Goal: Task Accomplishment & Management: Complete application form

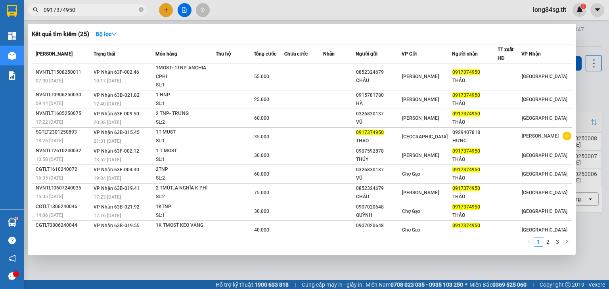
click at [584, 58] on div at bounding box center [304, 144] width 609 height 289
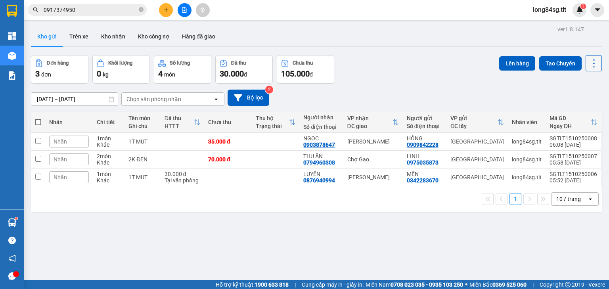
click at [589, 59] on icon at bounding box center [594, 63] width 11 height 11
click at [578, 111] on span "Làm mới" at bounding box center [578, 113] width 22 height 8
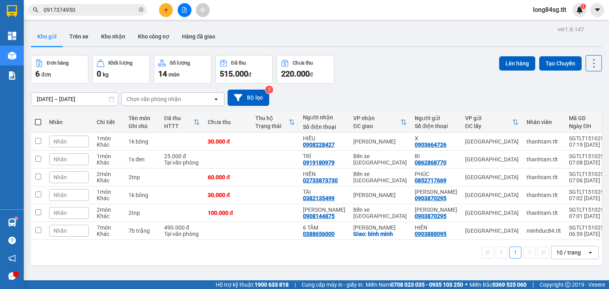
click at [170, 97] on div "Chọn văn phòng nhận" at bounding box center [154, 99] width 55 height 8
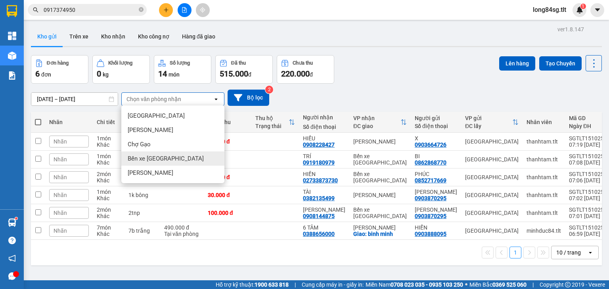
click at [151, 153] on div "Bến xe [GEOGRAPHIC_DATA]" at bounding box center [172, 159] width 103 height 14
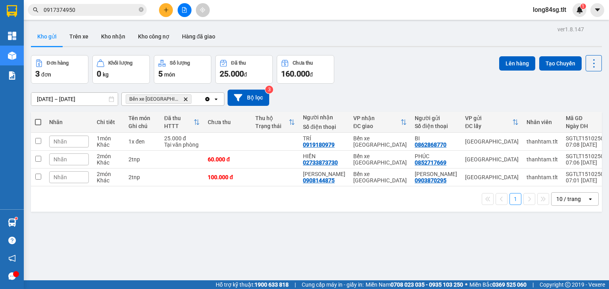
click at [36, 117] on th at bounding box center [38, 122] width 14 height 21
click at [41, 122] on th at bounding box center [38, 122] width 14 height 21
click at [32, 122] on th at bounding box center [38, 122] width 14 height 21
click at [37, 123] on span at bounding box center [38, 122] width 6 height 6
click at [38, 118] on input "checkbox" at bounding box center [38, 118] width 0 height 0
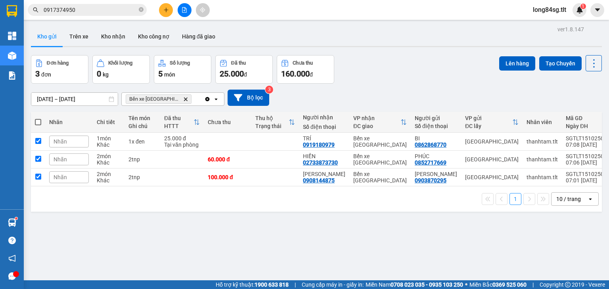
checkbox input "true"
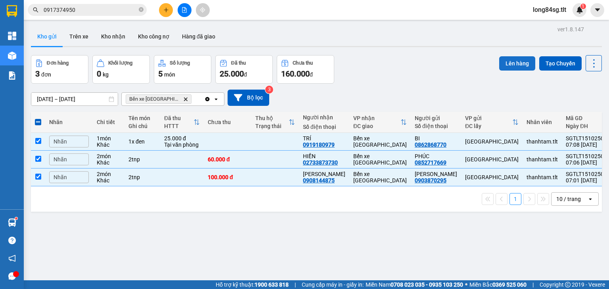
click at [518, 63] on button "Lên hàng" at bounding box center [517, 63] width 36 height 14
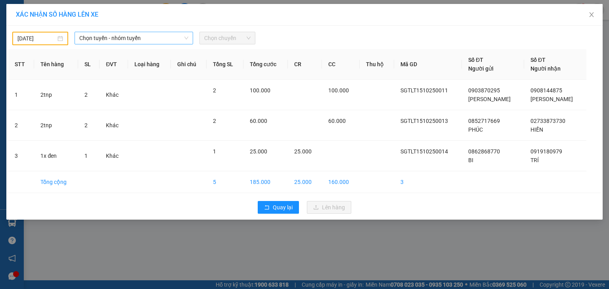
click at [119, 43] on span "Chọn tuyến - nhóm tuyến" at bounding box center [133, 38] width 109 height 12
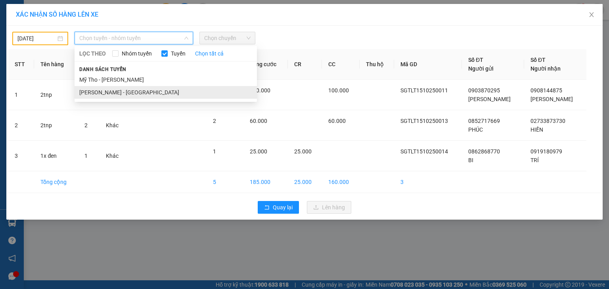
click at [111, 90] on li "[PERSON_NAME] - [GEOGRAPHIC_DATA]" at bounding box center [166, 92] width 182 height 13
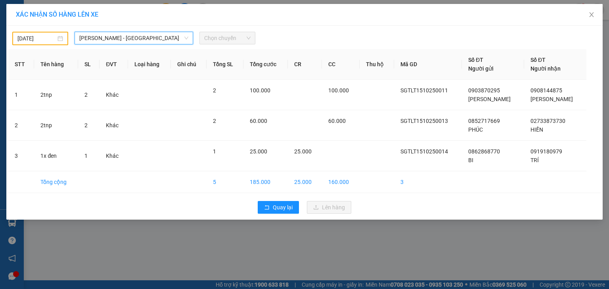
click at [35, 38] on input "[DATE]" at bounding box center [36, 38] width 38 height 9
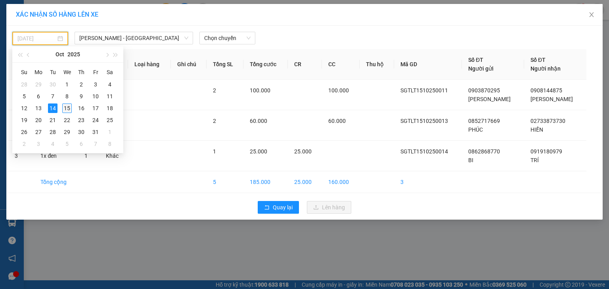
click at [68, 108] on div "15" at bounding box center [67, 109] width 10 height 10
type input "[DATE]"
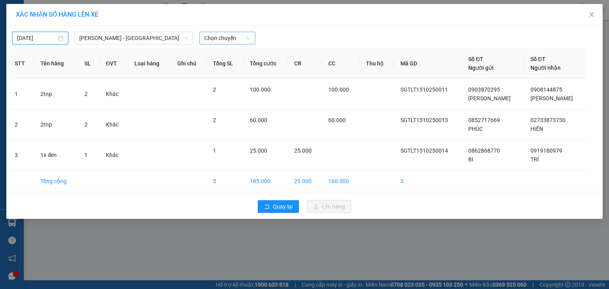
click at [229, 42] on span "Chọn chuyến" at bounding box center [227, 38] width 46 height 12
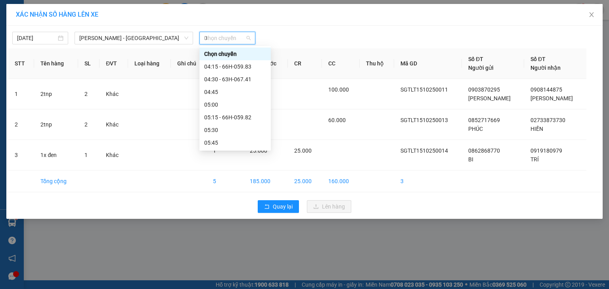
type input "07"
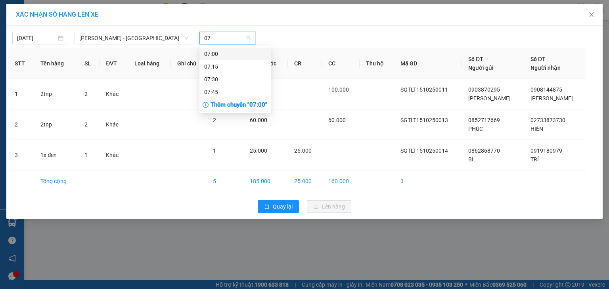
click at [217, 56] on div "07:00" at bounding box center [235, 54] width 62 height 9
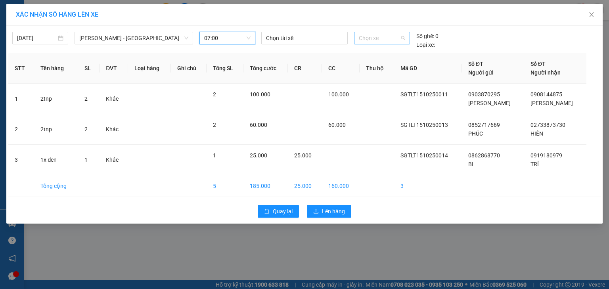
click at [380, 36] on span "Chọn xe" at bounding box center [382, 38] width 46 height 12
type input "532"
click at [388, 56] on div "63B-015.32" at bounding box center [382, 54] width 46 height 9
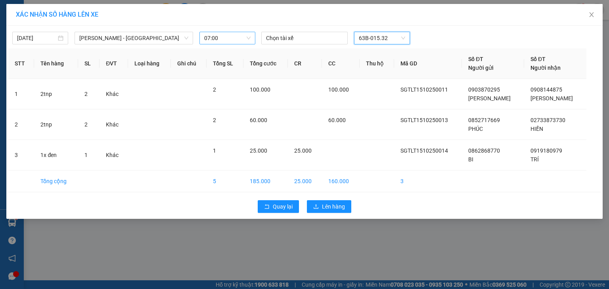
click at [331, 214] on div "Quay lại Lên hàng" at bounding box center [304, 206] width 593 height 21
click at [340, 208] on span "Lên hàng" at bounding box center [333, 206] width 23 height 9
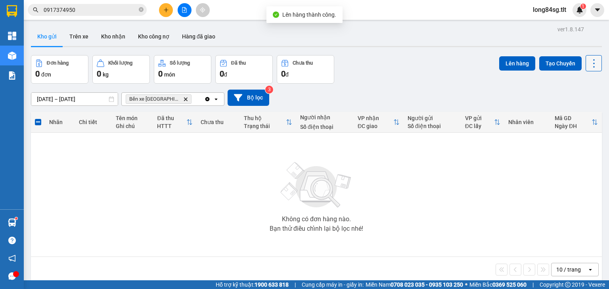
click at [592, 60] on icon at bounding box center [594, 63] width 11 height 11
click at [581, 115] on span "Làm mới" at bounding box center [578, 113] width 22 height 8
click at [593, 65] on icon at bounding box center [594, 63] width 11 height 11
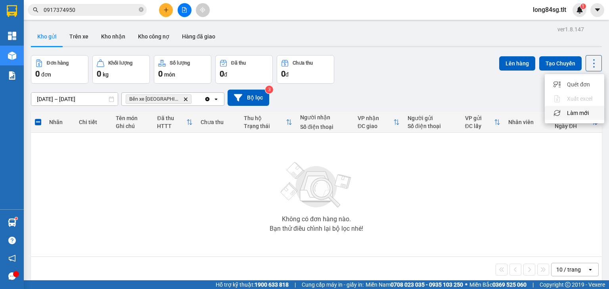
click at [585, 117] on li "Làm mới" at bounding box center [575, 113] width 60 height 14
click at [589, 62] on icon at bounding box center [594, 63] width 11 height 11
click at [581, 113] on span "Làm mới" at bounding box center [578, 113] width 22 height 8
drag, startPoint x: 187, startPoint y: 3, endPoint x: 186, endPoint y: 9, distance: 6.5
click at [187, 5] on div at bounding box center [185, 10] width 60 height 14
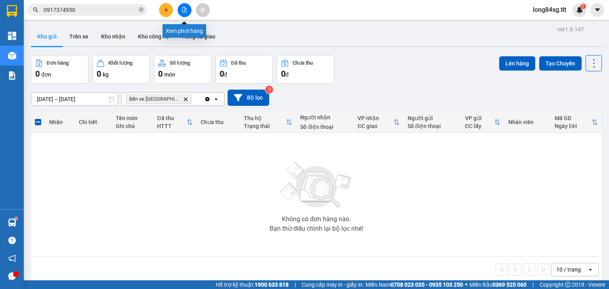
click at [186, 9] on icon "file-add" at bounding box center [184, 10] width 4 height 6
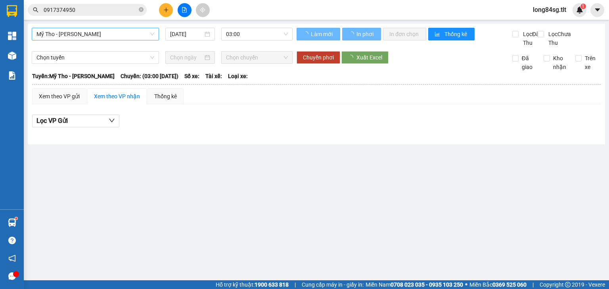
drag, startPoint x: 86, startPoint y: 29, endPoint x: 82, endPoint y: 38, distance: 9.9
click at [86, 30] on span "Mỹ Tho - [PERSON_NAME]" at bounding box center [95, 34] width 118 height 12
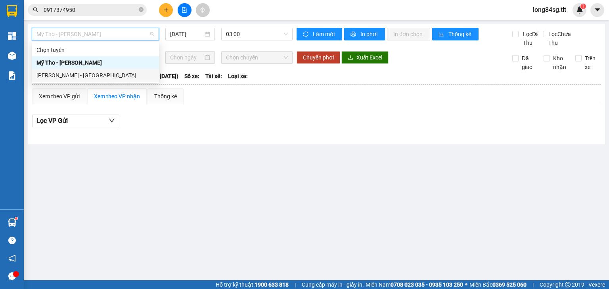
click at [85, 72] on div "[PERSON_NAME] - [GEOGRAPHIC_DATA]" at bounding box center [95, 75] width 118 height 9
type input "[DATE]"
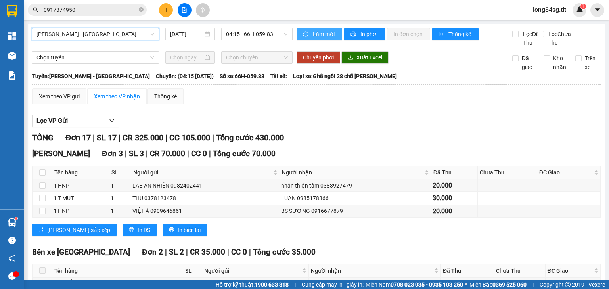
click at [297, 33] on button "Làm mới" at bounding box center [320, 34] width 46 height 13
click at [273, 33] on span "04:15 - 66H-059.83" at bounding box center [257, 34] width 62 height 12
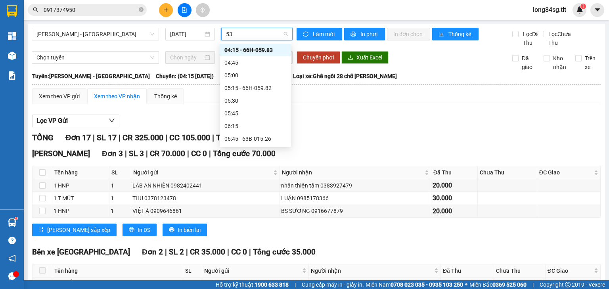
type input "532"
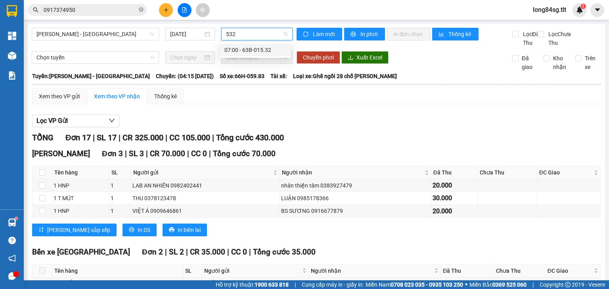
click at [263, 50] on div "07:00 - 63B-015.32" at bounding box center [256, 50] width 62 height 9
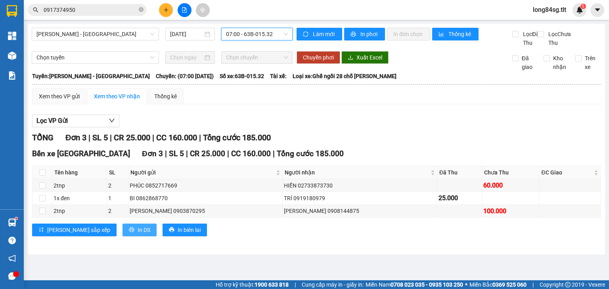
click at [129, 232] on icon "printer" at bounding box center [132, 230] width 6 height 6
click at [161, 8] on button at bounding box center [166, 10] width 14 height 14
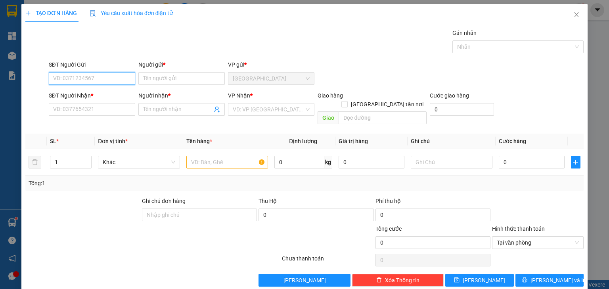
click at [77, 77] on input "SĐT Người Gửi" at bounding box center [92, 78] width 86 height 13
click at [79, 110] on input "SĐT Người Nhận *" at bounding box center [92, 109] width 86 height 13
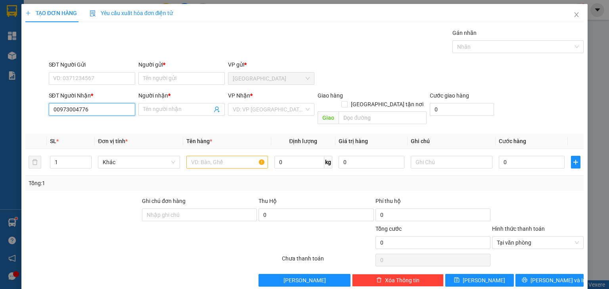
click at [6, 116] on div "TẠO ĐƠN HÀNG Yêu cầu xuất hóa đơn điện tử Transit Pickup Surcharge Ids Transit …" at bounding box center [304, 144] width 609 height 289
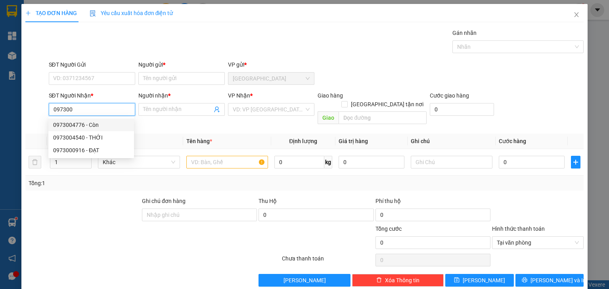
drag, startPoint x: 88, startPoint y: 122, endPoint x: 88, endPoint y: 117, distance: 4.8
click at [88, 122] on div "0973004776 - Còn" at bounding box center [91, 125] width 76 height 9
type input "0973004776"
type input "Còn"
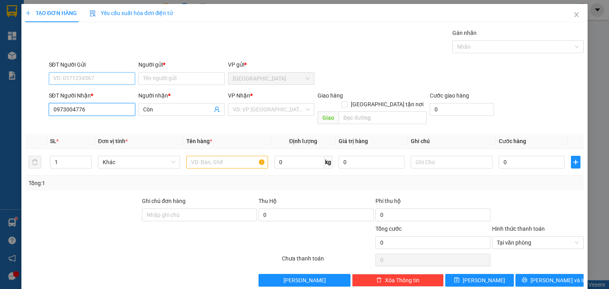
type input "0973004776"
click at [97, 76] on input "SĐT Người Gửi" at bounding box center [92, 78] width 86 height 13
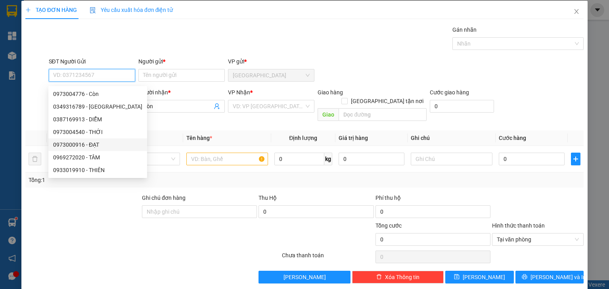
scroll to position [4, 0]
click at [92, 73] on input "SĐT Người Gửi" at bounding box center [92, 75] width 86 height 13
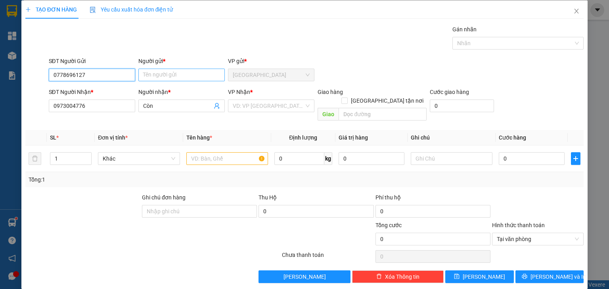
type input "0778696127"
click at [152, 79] on input "Người gửi *" at bounding box center [181, 75] width 86 height 13
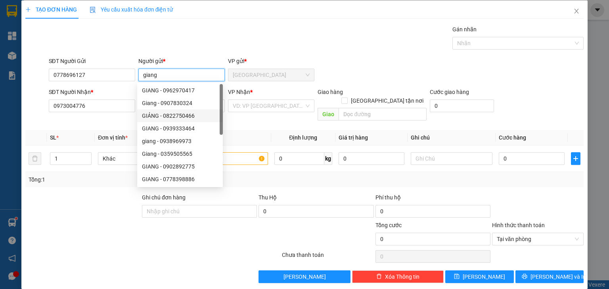
type input "giang"
drag, startPoint x: 90, startPoint y: 98, endPoint x: 12, endPoint y: 117, distance: 80.6
click at [0, 115] on div "TẠO ĐƠN HÀNG Yêu cầu xuất hóa đơn điện tử Transit Pickup Surcharge Ids Transit …" at bounding box center [304, 144] width 609 height 289
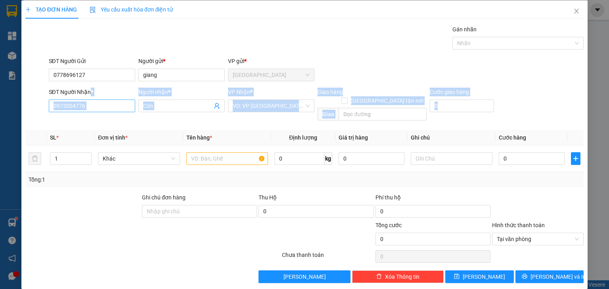
click at [88, 112] on div "SĐT Người Nhận * 0973004776" at bounding box center [92, 102] width 86 height 28
click at [97, 108] on input "0973004776" at bounding box center [92, 106] width 86 height 13
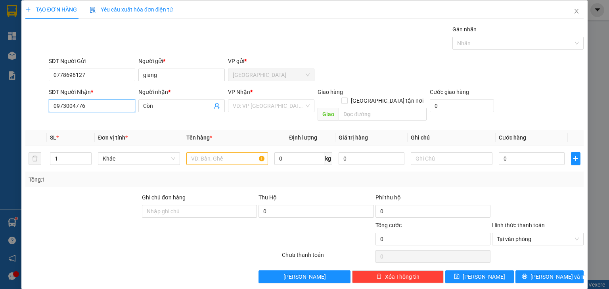
click at [97, 108] on input "0973004776" at bounding box center [92, 106] width 86 height 13
click at [264, 117] on div "Transit Pickup Surcharge Ids Transit Deliver Surcharge Ids Transit Deliver Surc…" at bounding box center [304, 154] width 559 height 258
click at [268, 109] on input "search" at bounding box center [268, 106] width 71 height 12
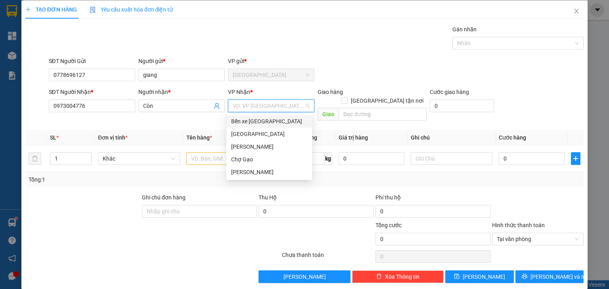
click at [259, 121] on div "Bến xe [GEOGRAPHIC_DATA]" at bounding box center [269, 121] width 76 height 9
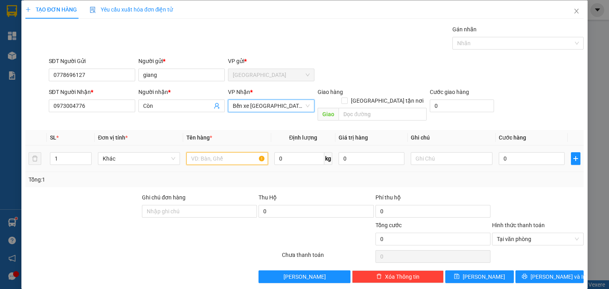
click at [227, 152] on input "text" at bounding box center [227, 158] width 82 height 13
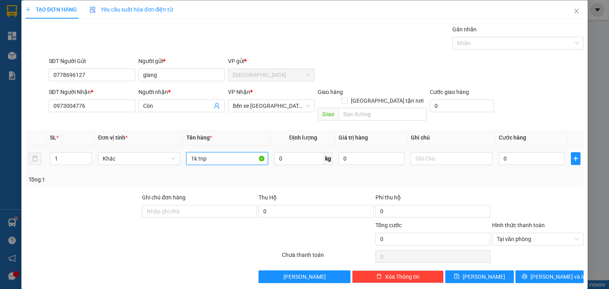
type input "1k tnp"
type input "3"
type input "30"
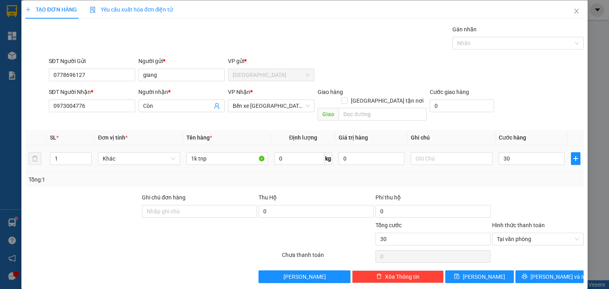
type input "30.000"
drag, startPoint x: 524, startPoint y: 129, endPoint x: 538, endPoint y: 186, distance: 59.2
click at [524, 130] on th "Cước hàng" at bounding box center [532, 137] width 72 height 15
click at [556, 273] on span "[PERSON_NAME] và In" at bounding box center [559, 277] width 56 height 9
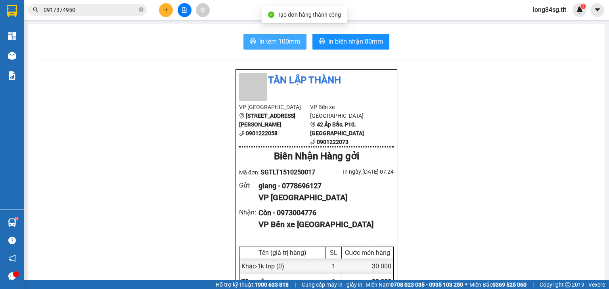
click at [263, 37] on span "In tem 100mm" at bounding box center [279, 41] width 41 height 10
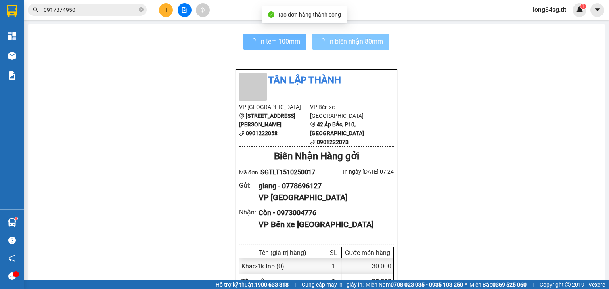
scroll to position [48, 0]
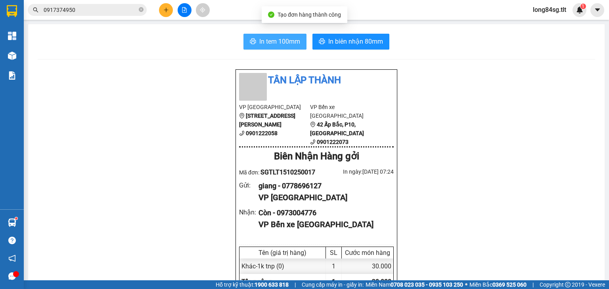
click at [244, 34] on button "In tem 100mm" at bounding box center [275, 42] width 63 height 16
click at [271, 35] on button "In tem 100mm" at bounding box center [275, 42] width 63 height 16
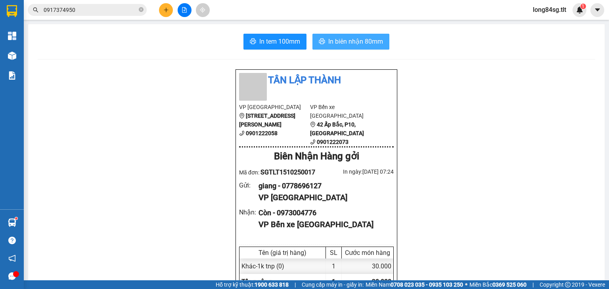
click at [363, 45] on span "In biên nhận 80mm" at bounding box center [355, 41] width 55 height 10
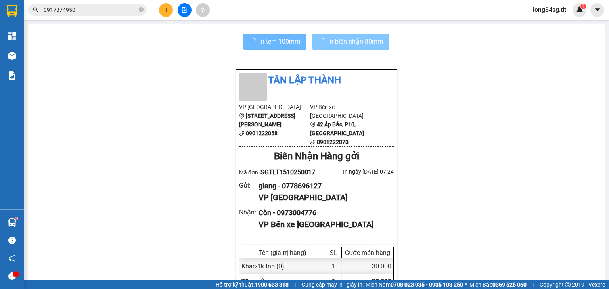
scroll to position [48, 0]
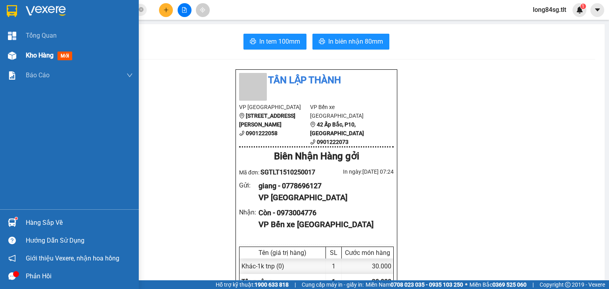
click at [23, 52] on div "Kho hàng mới" at bounding box center [69, 56] width 139 height 20
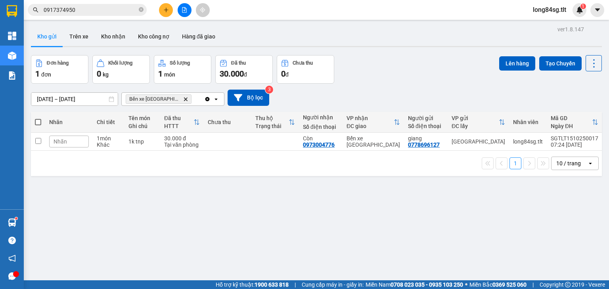
click at [34, 123] on th at bounding box center [38, 122] width 14 height 21
click at [38, 120] on span at bounding box center [38, 122] width 6 height 6
click at [38, 118] on input "checkbox" at bounding box center [38, 118] width 0 height 0
checkbox input "true"
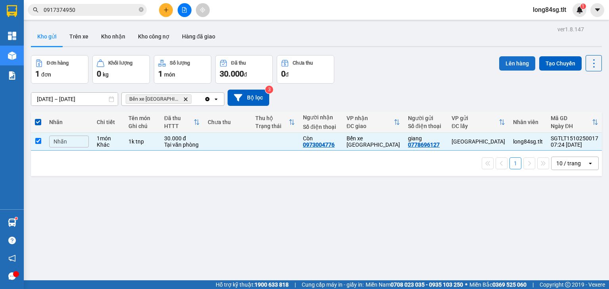
click at [508, 60] on button "Lên hàng" at bounding box center [517, 63] width 36 height 14
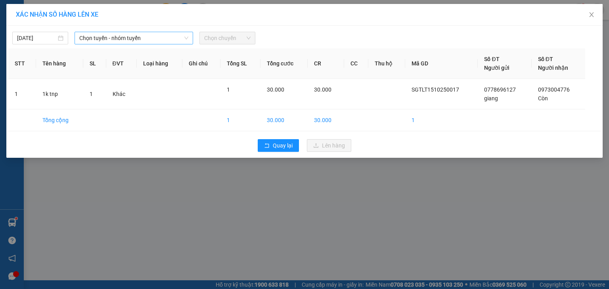
click at [155, 33] on span "Chọn tuyến - nhóm tuyến" at bounding box center [133, 38] width 109 height 12
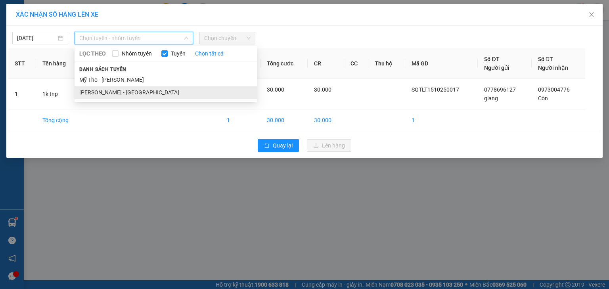
click at [120, 90] on li "[PERSON_NAME] - [GEOGRAPHIC_DATA]" at bounding box center [166, 92] width 182 height 13
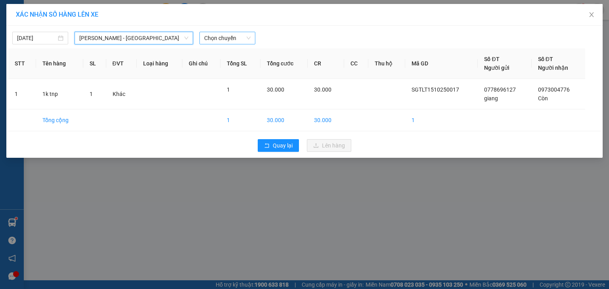
click at [206, 35] on span "Chọn chuyến" at bounding box center [227, 38] width 46 height 12
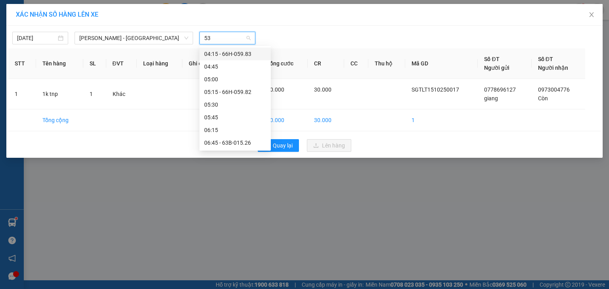
type input "532"
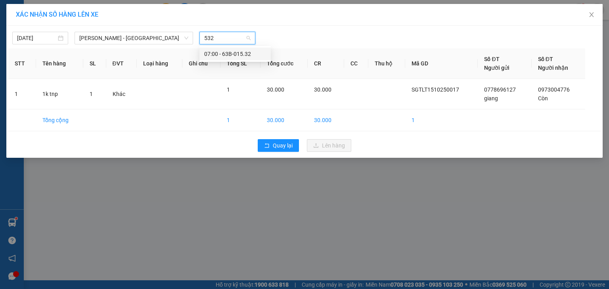
click at [232, 51] on div "07:00 - 63B-015.32" at bounding box center [235, 54] width 62 height 9
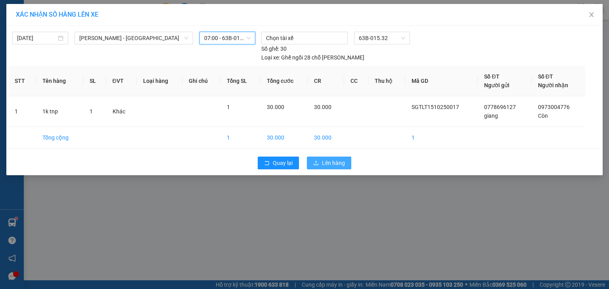
click at [328, 159] on span "Lên hàng" at bounding box center [333, 163] width 23 height 9
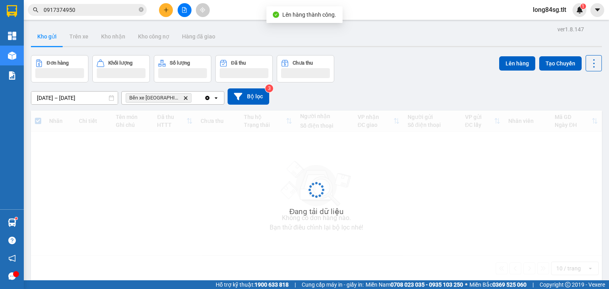
click at [182, 8] on icon "file-add" at bounding box center [185, 10] width 6 height 6
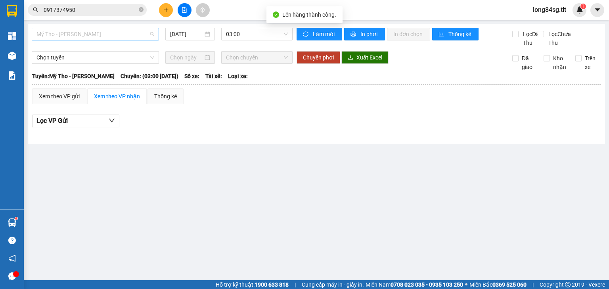
click at [105, 35] on span "Mỹ Tho - [PERSON_NAME]" at bounding box center [95, 34] width 118 height 12
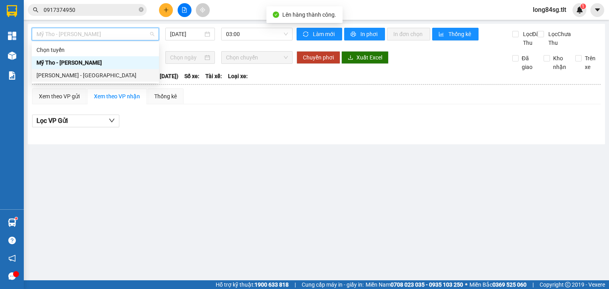
click at [95, 78] on div "[PERSON_NAME] - [GEOGRAPHIC_DATA]" at bounding box center [95, 75] width 118 height 9
type input "[DATE]"
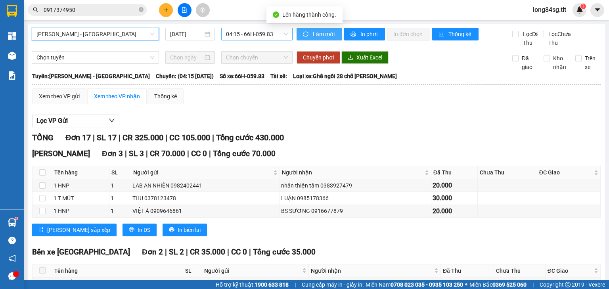
click at [303, 35] on icon "sync" at bounding box center [306, 34] width 6 height 6
click at [282, 35] on span "04:15 - 66H-059.83" at bounding box center [257, 34] width 62 height 12
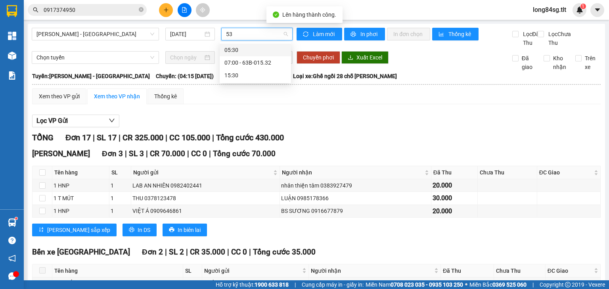
type input "532"
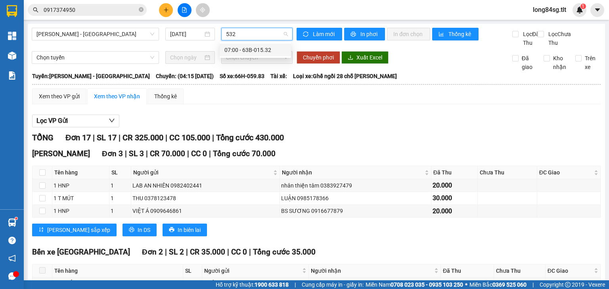
click at [267, 49] on div "07:00 - 63B-015.32" at bounding box center [256, 50] width 62 height 9
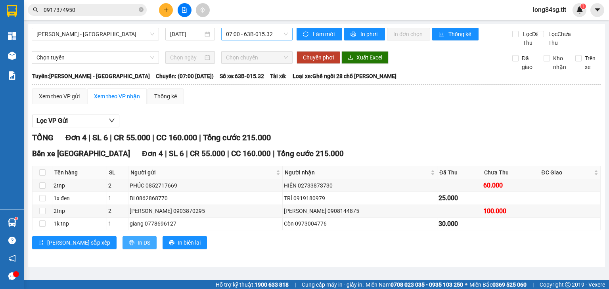
click at [138, 247] on span "In DS" at bounding box center [144, 242] width 13 height 9
click at [80, 104] on div "Xem theo VP gửi" at bounding box center [59, 96] width 54 height 16
click at [79, 101] on div "Xem theo VP gửi" at bounding box center [59, 96] width 41 height 9
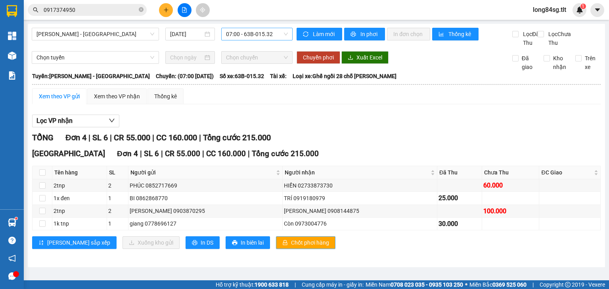
click at [291, 247] on span "Chốt phơi hàng" at bounding box center [310, 242] width 38 height 9
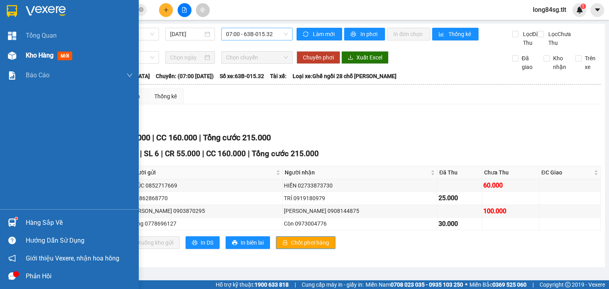
click at [21, 49] on div "Kho hàng mới" at bounding box center [69, 56] width 139 height 20
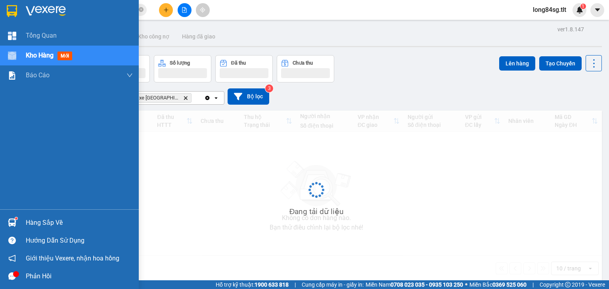
click at [21, 49] on div "Kho hàng mới" at bounding box center [69, 56] width 139 height 20
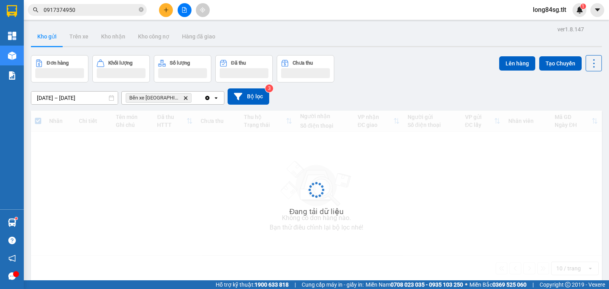
click at [590, 72] on div "Lên hàng Tạo Chuyến" at bounding box center [550, 68] width 103 height 27
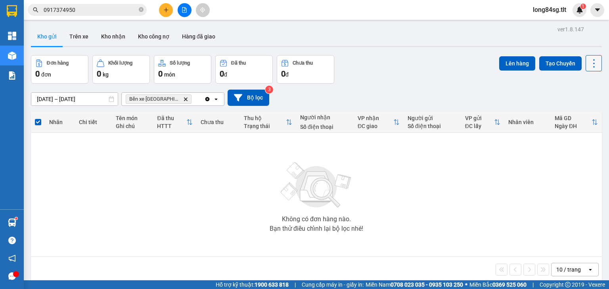
click at [591, 68] on icon at bounding box center [594, 63] width 11 height 11
click at [585, 116] on span "Làm mới" at bounding box center [578, 113] width 22 height 8
click at [183, 98] on icon "Delete" at bounding box center [185, 99] width 5 height 5
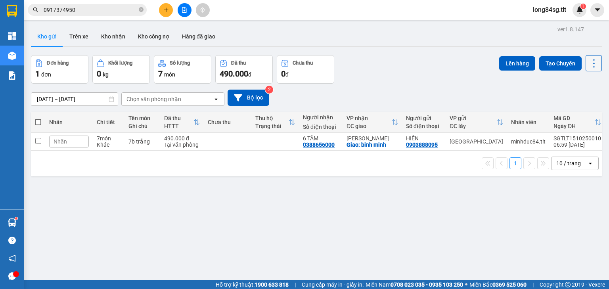
click at [596, 64] on button at bounding box center [594, 63] width 16 height 16
click at [586, 113] on span "Làm mới" at bounding box center [578, 113] width 22 height 8
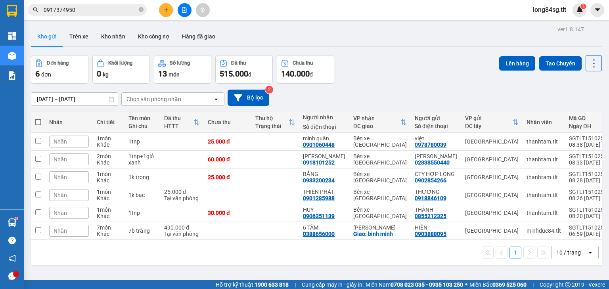
click at [186, 11] on icon "file-add" at bounding box center [185, 10] width 6 height 6
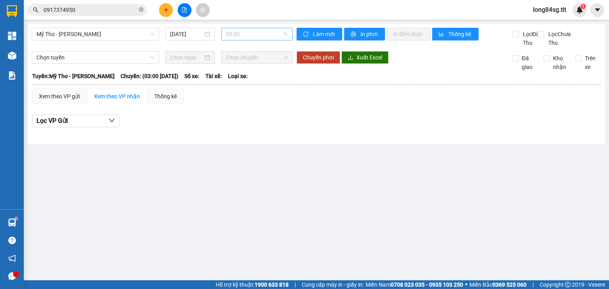
click at [268, 32] on span "03:00" at bounding box center [257, 34] width 62 height 12
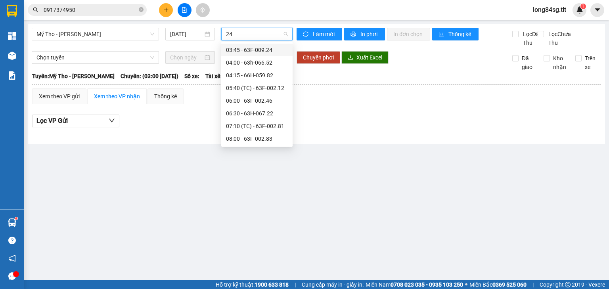
type input "246"
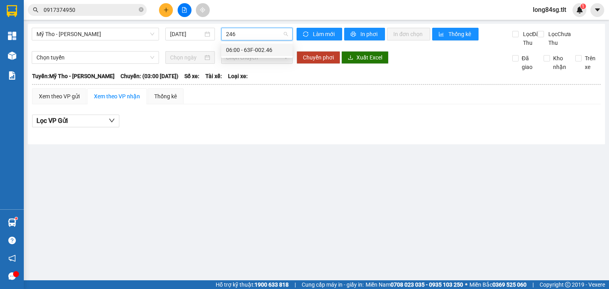
click at [263, 44] on div "06:00 - 63F-002.46" at bounding box center [256, 50] width 71 height 13
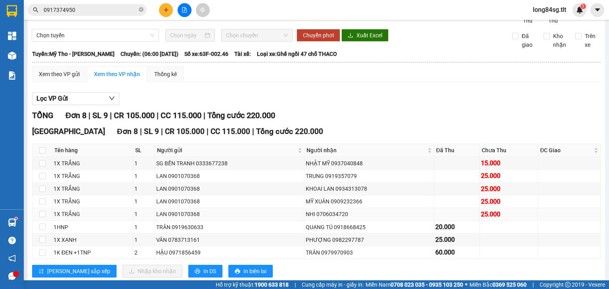
scroll to position [49, 0]
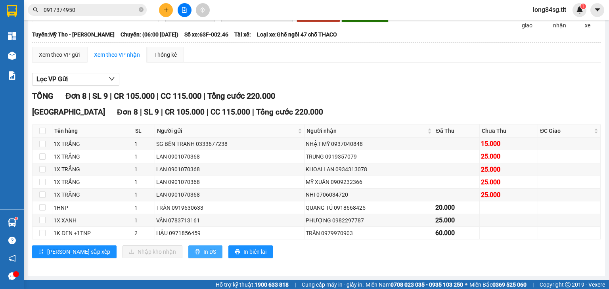
click at [204, 254] on span "In DS" at bounding box center [210, 252] width 13 height 9
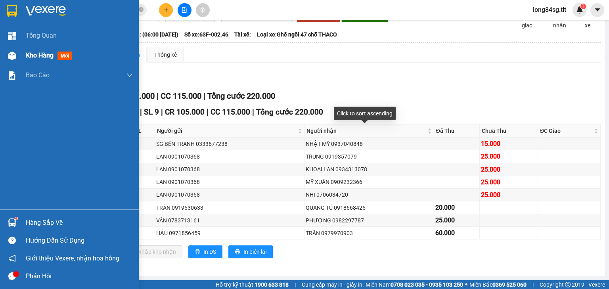
click at [16, 57] on div at bounding box center [12, 56] width 14 height 14
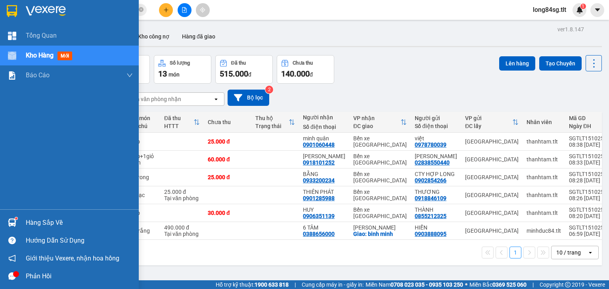
click at [51, 221] on div "Hàng sắp về" at bounding box center [79, 223] width 107 height 12
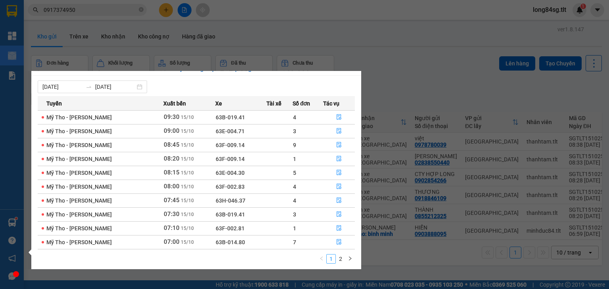
scroll to position [13, 0]
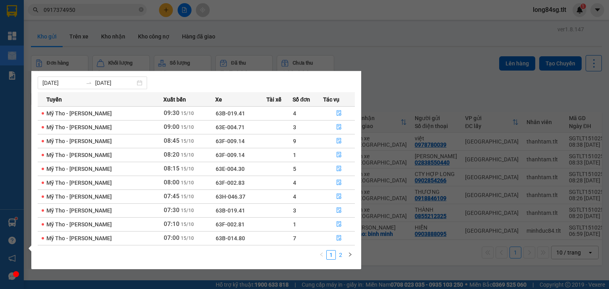
click at [340, 257] on link "2" at bounding box center [340, 255] width 9 height 9
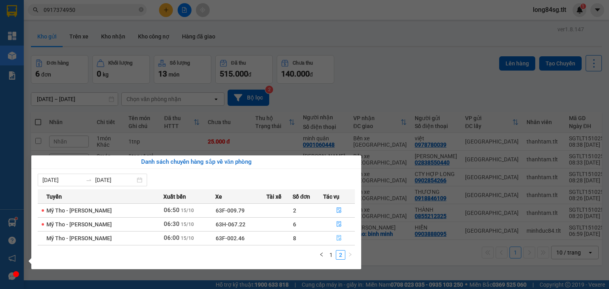
click at [340, 240] on icon "file-done" at bounding box center [339, 238] width 6 height 6
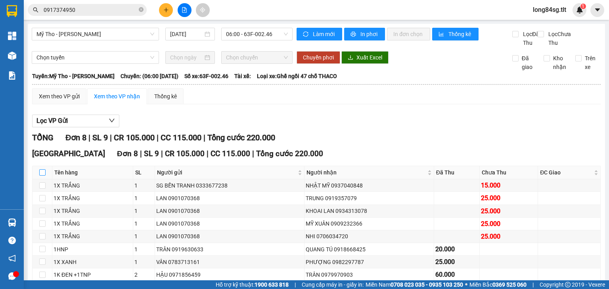
click at [42, 176] on input "checkbox" at bounding box center [42, 172] width 6 height 6
checkbox input "true"
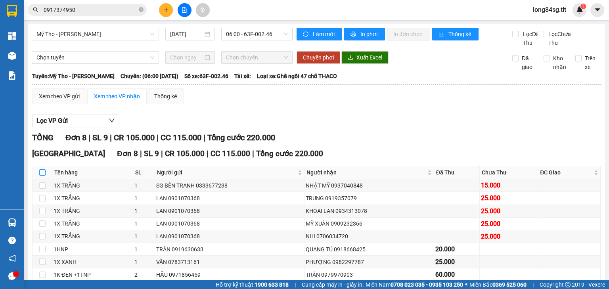
checkbox input "true"
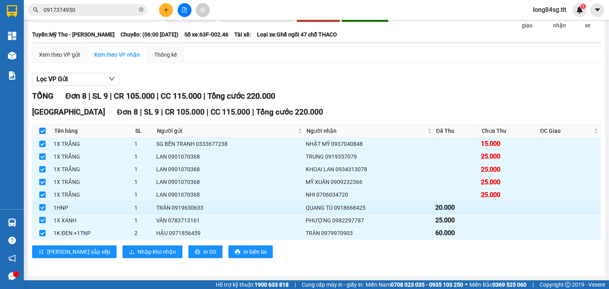
scroll to position [49, 0]
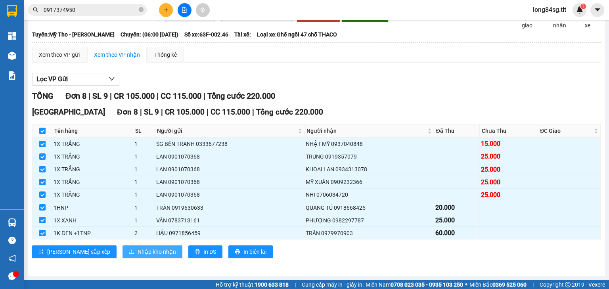
click at [138, 251] on span "Nhập kho nhận" at bounding box center [157, 252] width 38 height 9
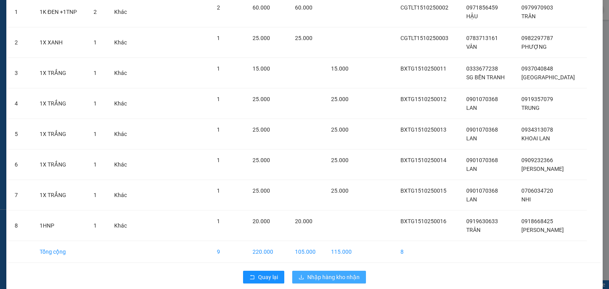
scroll to position [79, 0]
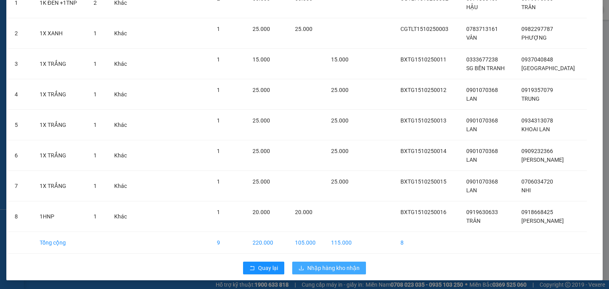
click at [344, 268] on span "Nhập hàng kho nhận" at bounding box center [333, 268] width 52 height 9
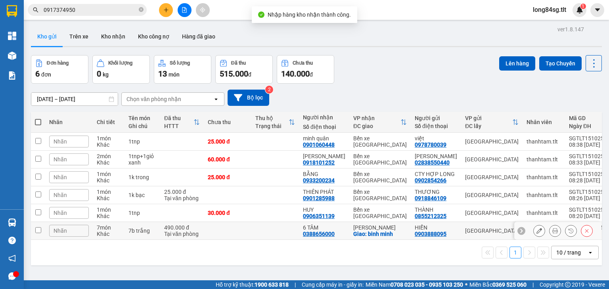
click at [40, 233] on input "checkbox" at bounding box center [38, 230] width 6 height 6
checkbox input "true"
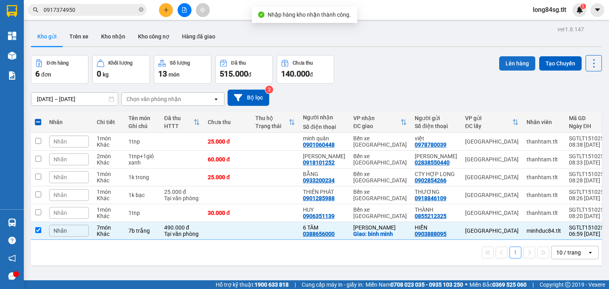
drag, startPoint x: 516, startPoint y: 71, endPoint x: 523, endPoint y: 65, distance: 9.0
click at [517, 70] on div "Lên hàng Tạo Chuyến" at bounding box center [550, 63] width 103 height 16
click at [509, 65] on button "Lên hàng" at bounding box center [517, 63] width 36 height 14
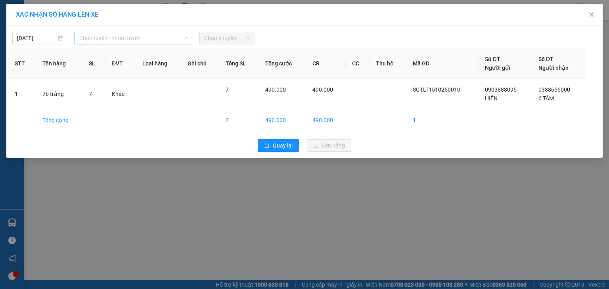
click at [141, 40] on span "Chọn tuyến - nhóm tuyến" at bounding box center [133, 38] width 109 height 12
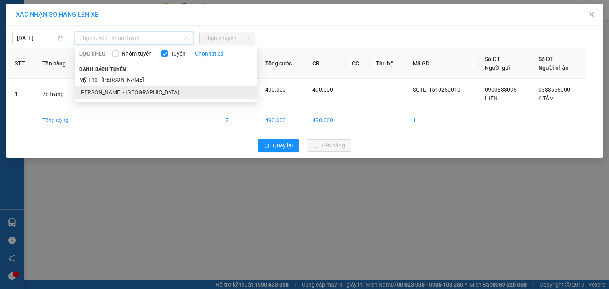
drag, startPoint x: 133, startPoint y: 89, endPoint x: 174, endPoint y: 66, distance: 46.9
click at [134, 89] on li "[PERSON_NAME] - [GEOGRAPHIC_DATA]" at bounding box center [166, 92] width 182 height 13
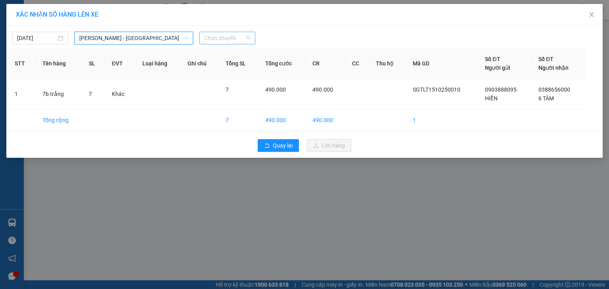
click at [213, 33] on span "Chọn chuyến" at bounding box center [227, 38] width 46 height 12
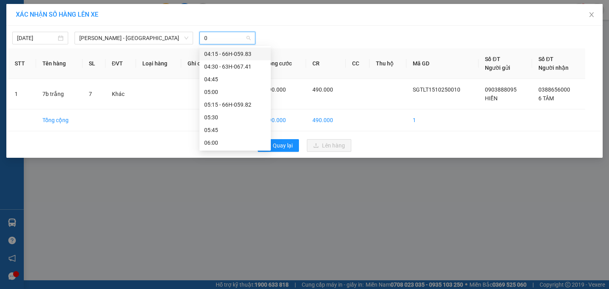
type input "07"
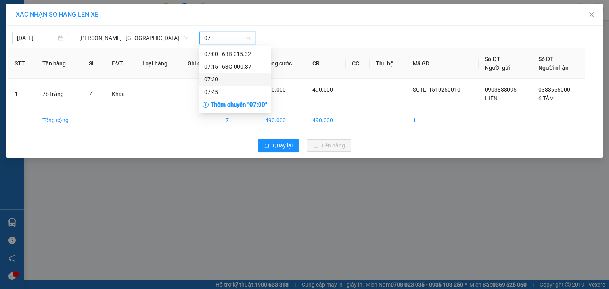
drag, startPoint x: 211, startPoint y: 79, endPoint x: 219, endPoint y: 77, distance: 7.9
click at [212, 79] on div "07:30" at bounding box center [235, 79] width 62 height 9
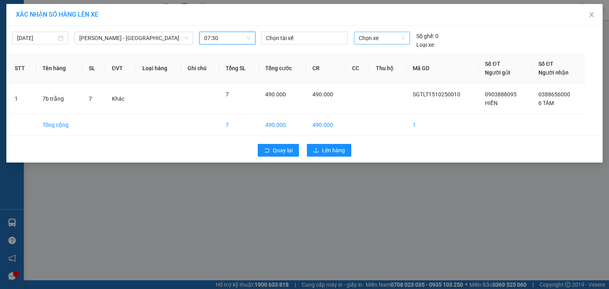
click at [359, 40] on div "Chọn xe" at bounding box center [382, 38] width 56 height 13
type input "955"
click at [384, 52] on div "63B-019.55" at bounding box center [382, 54] width 46 height 9
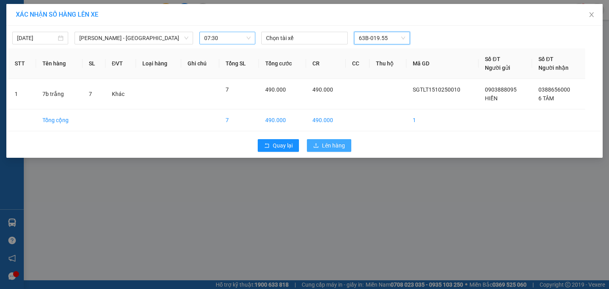
click at [336, 146] on span "Lên hàng" at bounding box center [333, 145] width 23 height 9
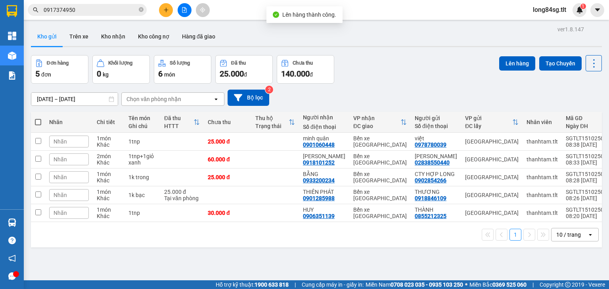
click at [184, 5] on button at bounding box center [185, 10] width 14 height 14
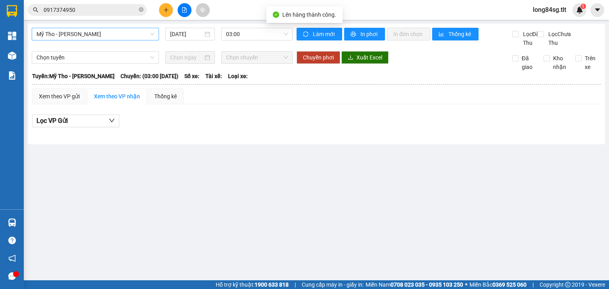
click at [111, 27] on div "Mỹ Tho - [GEOGRAPHIC_DATA] [DATE] 03:00 Làm mới In phơi In đơn chọn Thống kê Lọ…" at bounding box center [317, 84] width 578 height 121
click at [111, 30] on span "Mỹ Tho - [PERSON_NAME]" at bounding box center [95, 34] width 118 height 12
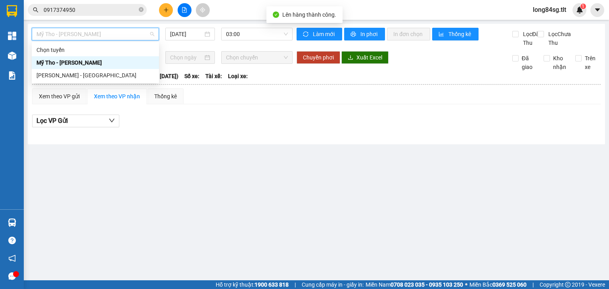
click at [97, 77] on div "[PERSON_NAME] - [GEOGRAPHIC_DATA]" at bounding box center [95, 75] width 118 height 9
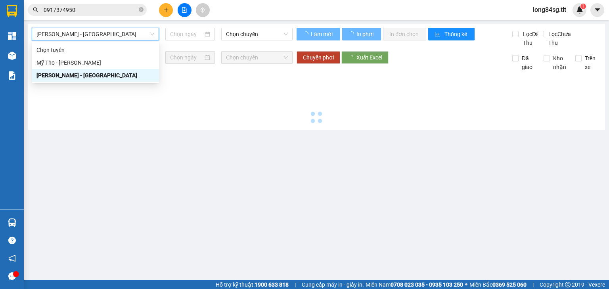
type input "[DATE]"
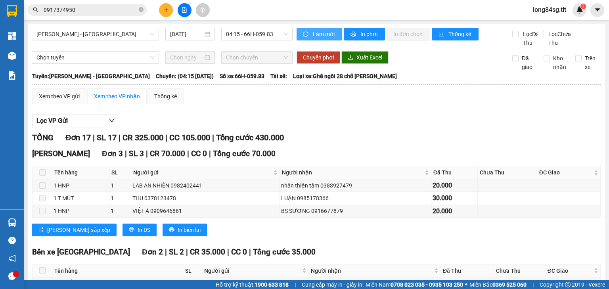
click at [307, 33] on span "sync" at bounding box center [306, 34] width 7 height 6
click at [262, 32] on span "04:15 - 66H-059.83" at bounding box center [257, 34] width 62 height 12
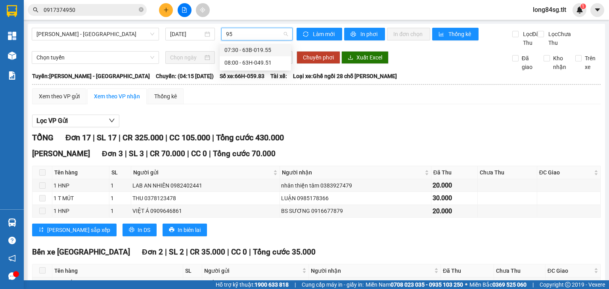
type input "955"
click at [252, 51] on div "07:30 - 63B-019.55" at bounding box center [256, 50] width 62 height 9
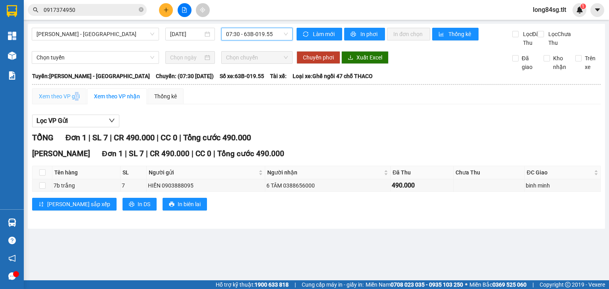
drag, startPoint x: 75, startPoint y: 98, endPoint x: 89, endPoint y: 117, distance: 23.6
click at [75, 99] on div "Xem theo VP gửi" at bounding box center [59, 96] width 54 height 16
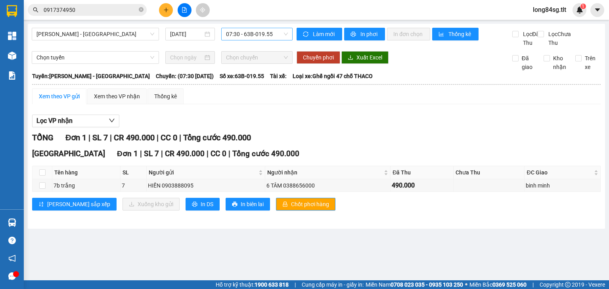
click at [280, 217] on div "[GEOGRAPHIC_DATA] Đơn 1 | SL 7 | CR 490.000 | CC 0 | Tổng cước 490.000 Tên hàng…" at bounding box center [316, 182] width 569 height 69
click at [291, 209] on span "Chốt phơi hàng" at bounding box center [310, 204] width 38 height 9
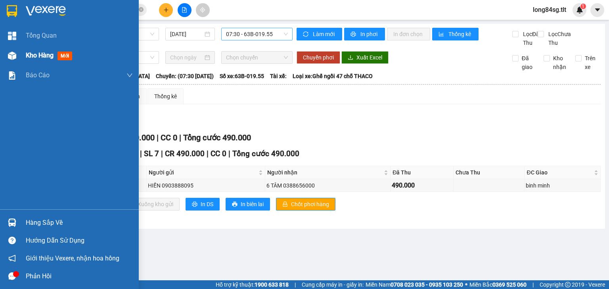
click at [6, 49] on div at bounding box center [12, 56] width 14 height 14
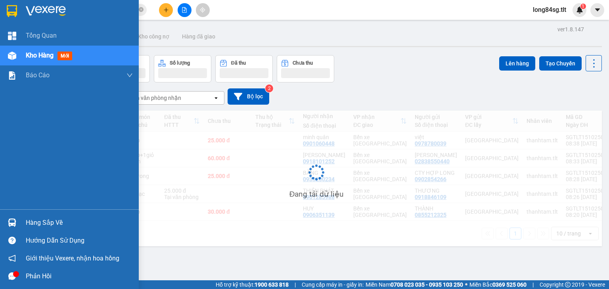
click at [5, 53] on div at bounding box center [12, 56] width 14 height 14
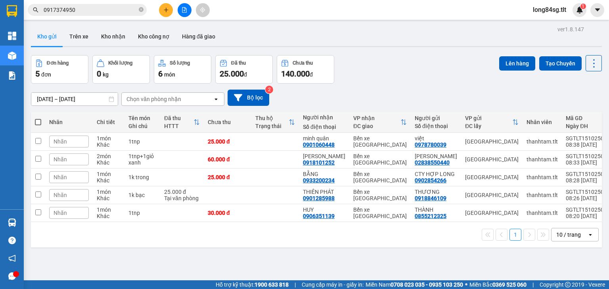
click at [579, 59] on div "Lên hàng Tạo Chuyến" at bounding box center [550, 63] width 103 height 16
click at [589, 62] on icon at bounding box center [594, 63] width 11 height 11
click at [581, 113] on span "Làm mới" at bounding box center [578, 113] width 22 height 8
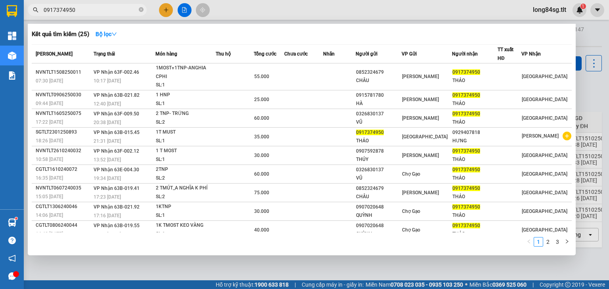
click at [99, 12] on input "0917374950" at bounding box center [91, 10] width 94 height 9
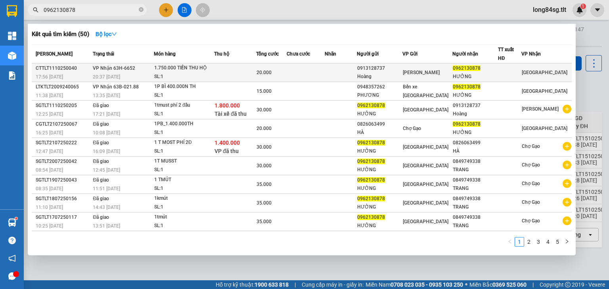
type input "0962130878"
click at [313, 75] on td at bounding box center [306, 72] width 38 height 19
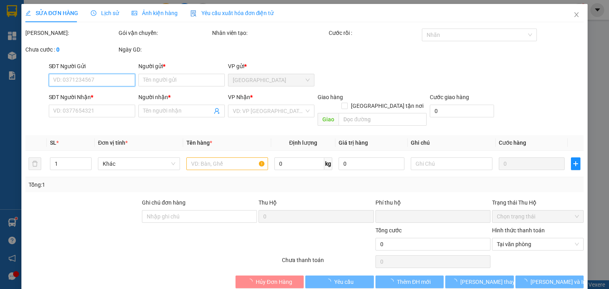
type input "0913128737"
type input "Hoàng"
type input "0962130878"
type input "HƯỞNG"
type input "0"
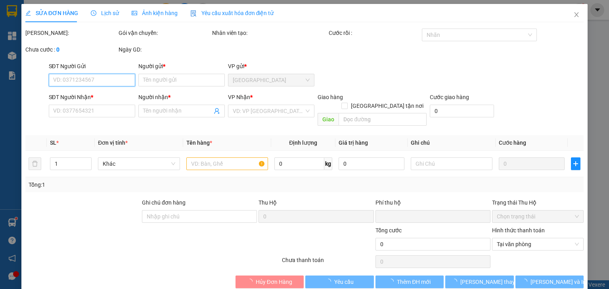
type input "20.000"
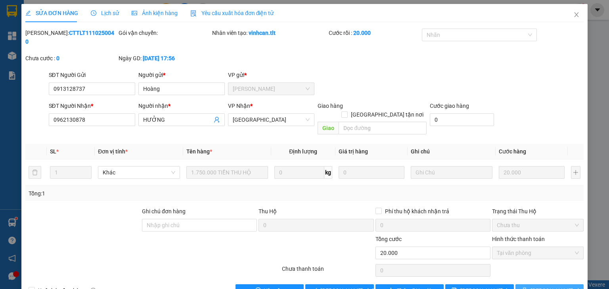
click at [528, 284] on button "[PERSON_NAME] và In" at bounding box center [550, 290] width 69 height 13
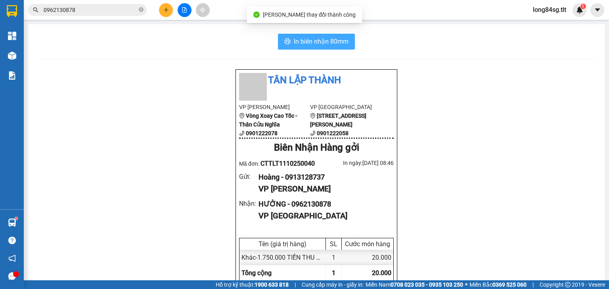
click at [310, 37] on span "In biên nhận 80mm" at bounding box center [321, 41] width 55 height 10
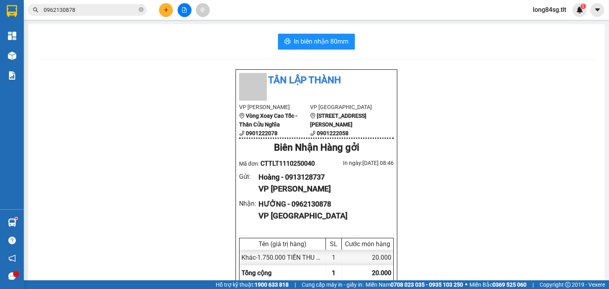
click at [87, 11] on input "0962130878" at bounding box center [91, 10] width 94 height 9
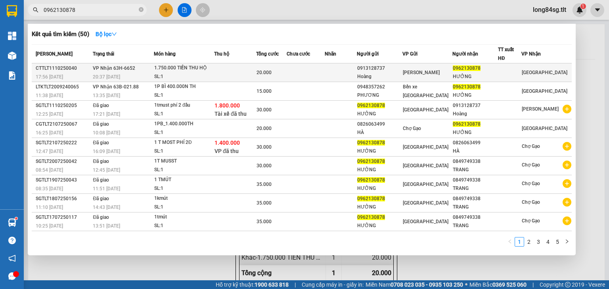
click at [251, 76] on td at bounding box center [235, 72] width 42 height 19
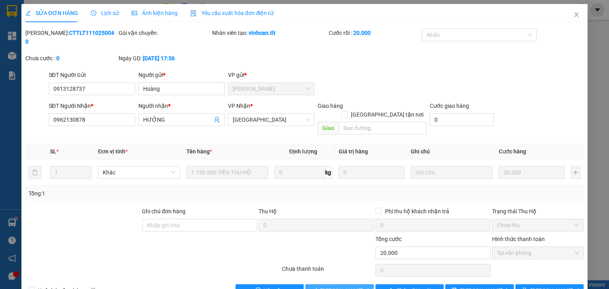
click at [351, 286] on span "[PERSON_NAME] và Giao hàng" at bounding box center [359, 290] width 76 height 9
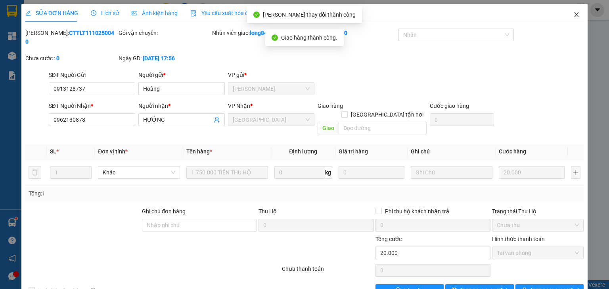
click at [574, 16] on icon "close" at bounding box center [577, 15] width 6 height 6
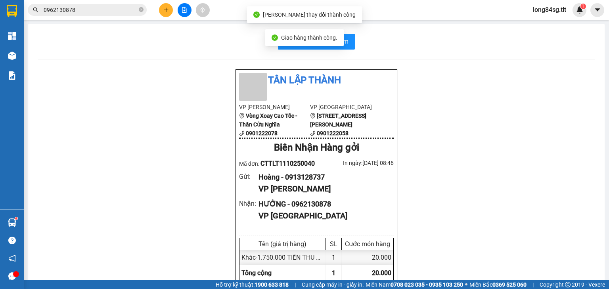
click at [121, 9] on input "0962130878" at bounding box center [91, 10] width 94 height 9
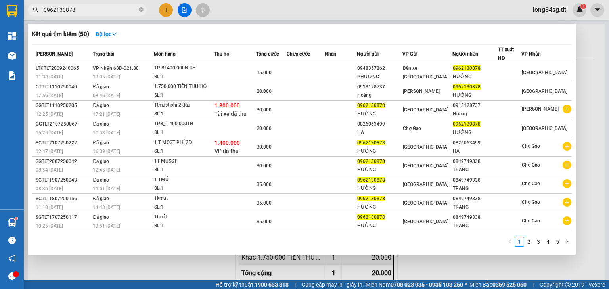
click at [168, 9] on div at bounding box center [304, 144] width 609 height 289
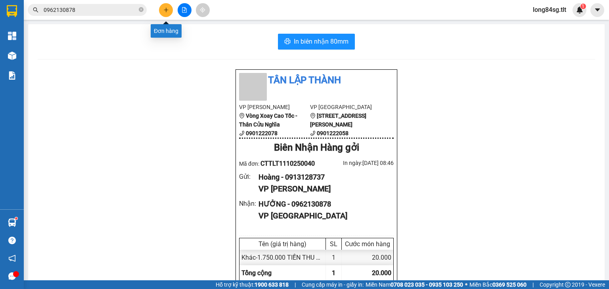
click at [160, 13] on div at bounding box center [185, 10] width 60 height 14
click at [166, 16] on button at bounding box center [166, 10] width 14 height 14
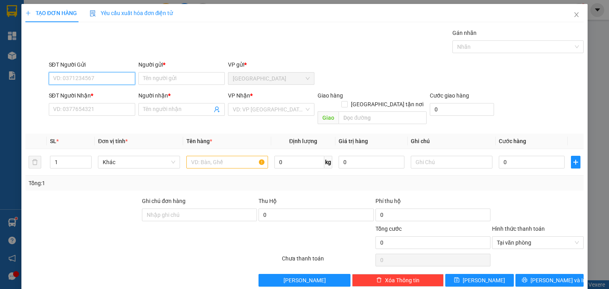
click at [76, 78] on input "SĐT Người Gửi" at bounding box center [92, 78] width 86 height 13
type input "0774926171"
click at [100, 96] on div "0774926171 - THANH" at bounding box center [91, 94] width 76 height 9
type input "THANH"
type input "0774926171"
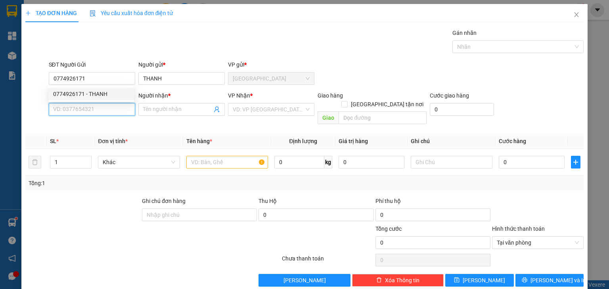
click at [94, 110] on input "SĐT Người Nhận *" at bounding box center [92, 109] width 86 height 13
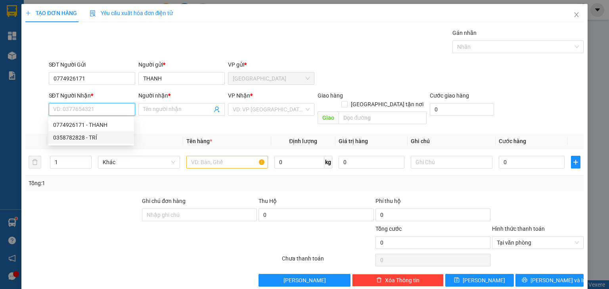
drag, startPoint x: 103, startPoint y: 136, endPoint x: 182, endPoint y: 133, distance: 79.0
click at [103, 136] on div "0358782828 - TRÍ" at bounding box center [91, 137] width 76 height 9
type input "0358782828"
type input "TRÍ"
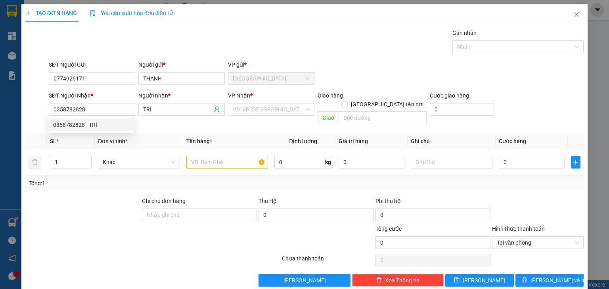
click at [252, 118] on div "VP Nhận * VD: VP [GEOGRAPHIC_DATA]" at bounding box center [271, 105] width 86 height 28
click at [259, 115] on div "VD: VP [GEOGRAPHIC_DATA]" at bounding box center [271, 109] width 86 height 13
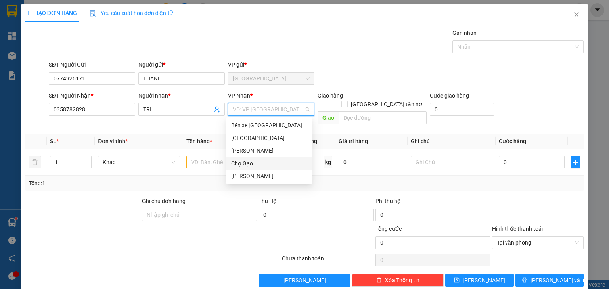
click at [258, 175] on div "[PERSON_NAME]" at bounding box center [269, 176] width 76 height 9
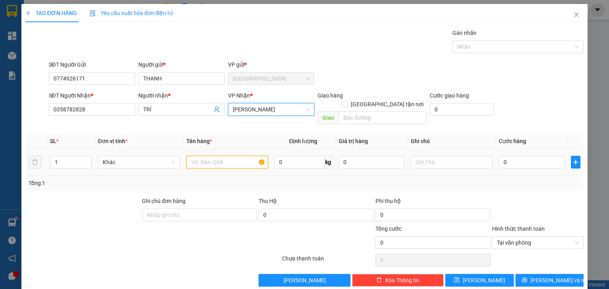
click at [219, 156] on input "text" at bounding box center [227, 162] width 82 height 13
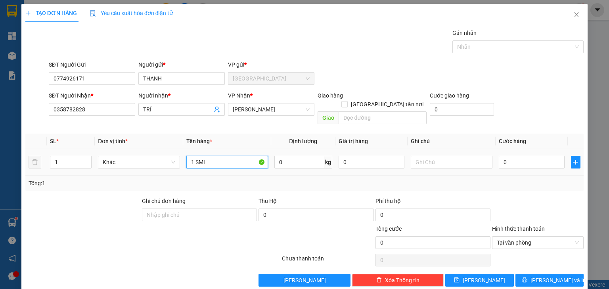
type input "1 SMI"
type input "2"
type input "20"
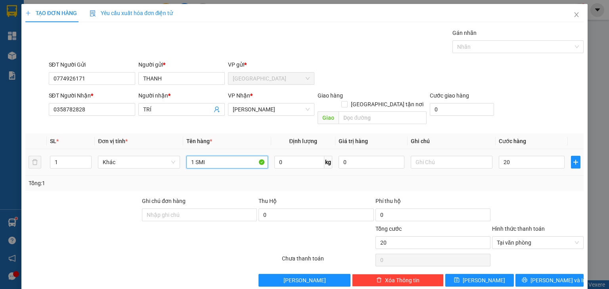
type input "20.000"
drag, startPoint x: 219, startPoint y: 156, endPoint x: 243, endPoint y: 282, distance: 128.1
click at [242, 282] on div "TẠO ĐƠN HÀNG Yêu cầu xuất hóa đơn điện tử Transit Pickup Surcharge Ids Transit …" at bounding box center [304, 148] width 566 height 289
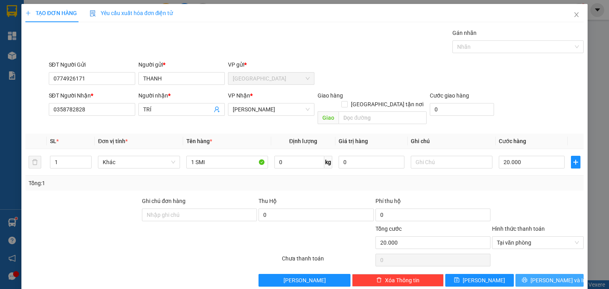
click at [552, 276] on span "[PERSON_NAME] và In" at bounding box center [559, 280] width 56 height 9
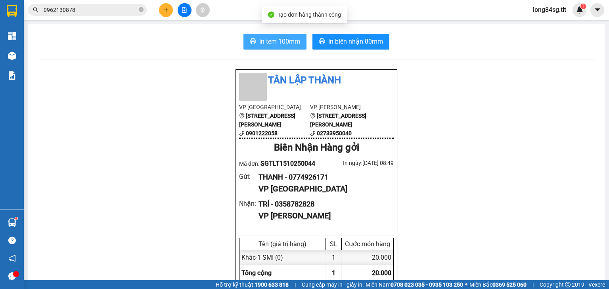
click at [282, 38] on span "In tem 100mm" at bounding box center [279, 41] width 41 height 10
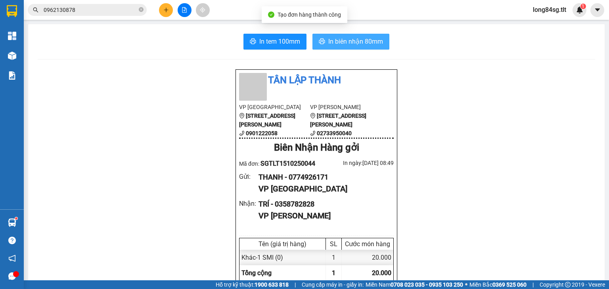
scroll to position [48, 0]
click at [362, 38] on span "In biên nhận 80mm" at bounding box center [355, 41] width 55 height 10
click at [185, 12] on icon "file-add" at bounding box center [184, 10] width 4 height 6
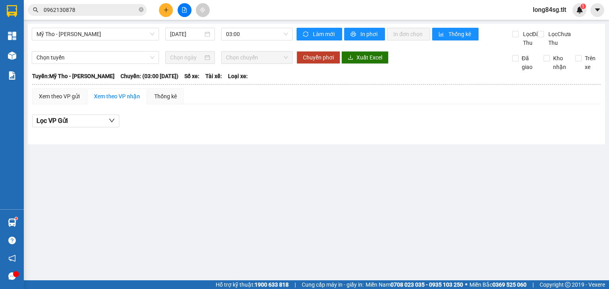
drag, startPoint x: 154, startPoint y: 14, endPoint x: 167, endPoint y: 10, distance: 14.3
click at [155, 14] on div "Kết quả tìm kiếm ( 50 ) Bộ lọc Mã ĐH Trạng thái Món hàng Thu hộ Tổng cước Chưa …" at bounding box center [107, 10] width 214 height 14
click at [167, 10] on icon "plus" at bounding box center [166, 10] width 6 height 6
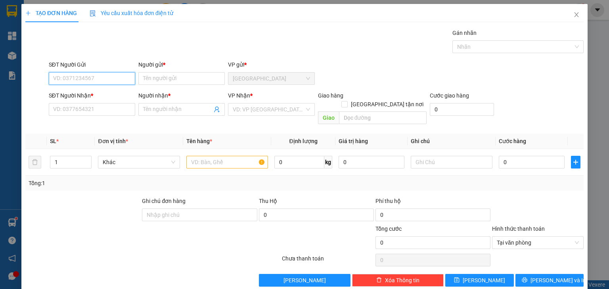
click at [90, 77] on input "SĐT Người Gửi" at bounding box center [92, 78] width 86 height 13
click at [100, 95] on div "0933265718 - NHÀN" at bounding box center [91, 94] width 76 height 9
type input "0933265718"
type input "NHÀN"
type input "0933265718"
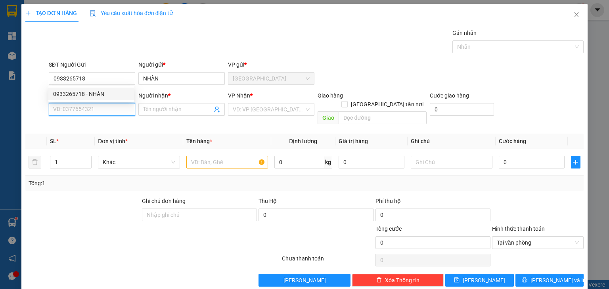
click at [94, 110] on input "SĐT Người Nhận *" at bounding box center [92, 109] width 86 height 13
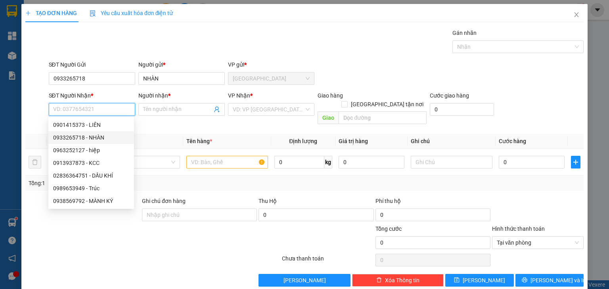
drag, startPoint x: 108, startPoint y: 135, endPoint x: 124, endPoint y: 126, distance: 18.1
click at [108, 135] on div "0933265718 - NHÀN" at bounding box center [91, 137] width 76 height 9
type input "0933265718"
type input "NHÀN"
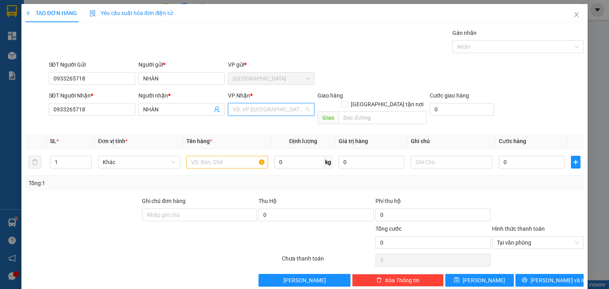
click at [240, 112] on input "search" at bounding box center [268, 110] width 71 height 12
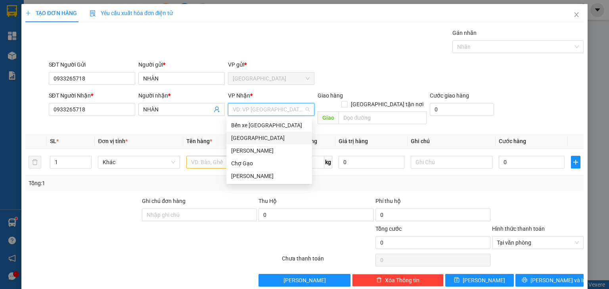
click at [248, 128] on div "Bến xe [GEOGRAPHIC_DATA]" at bounding box center [269, 125] width 76 height 9
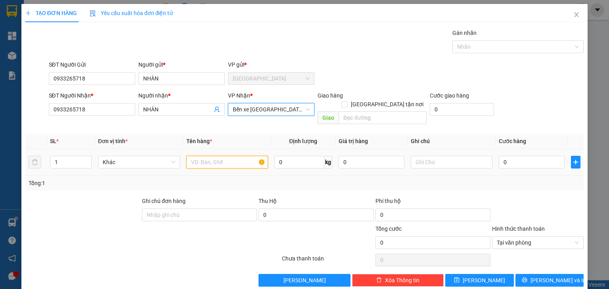
click at [211, 156] on input "text" at bounding box center [227, 162] width 82 height 13
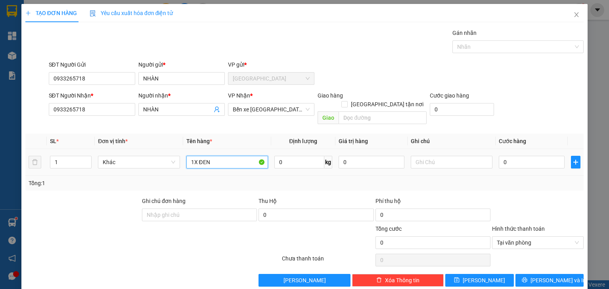
type input "1X ĐEN"
type input "2"
type input "20"
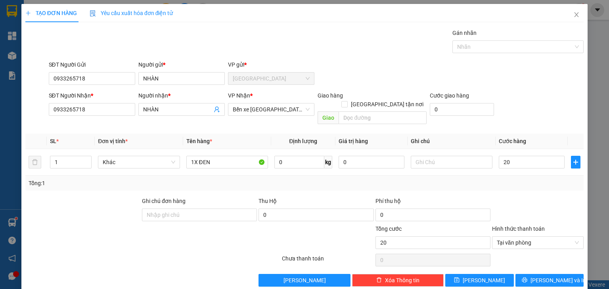
type input "20.000"
click at [360, 79] on div "SĐT Người Gửi 0933265718 Người gửi * NHÀN VP gửi * [GEOGRAPHIC_DATA]" at bounding box center [316, 74] width 539 height 28
click at [104, 106] on input "0933265718" at bounding box center [92, 109] width 86 height 13
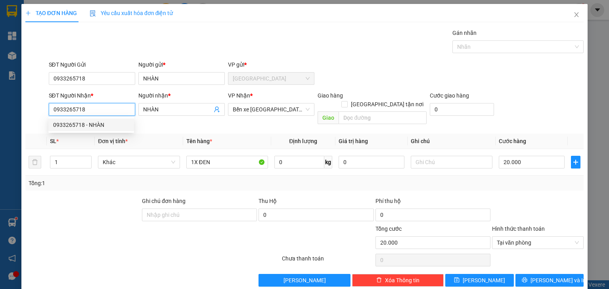
click at [104, 106] on input "0933265718" at bounding box center [92, 109] width 86 height 13
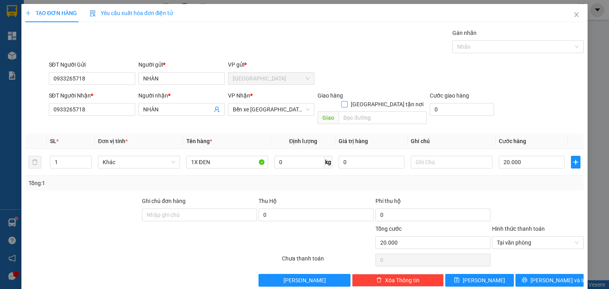
click at [347, 101] on input "[GEOGRAPHIC_DATA] tận nơi" at bounding box center [345, 104] width 6 height 6
checkbox input "true"
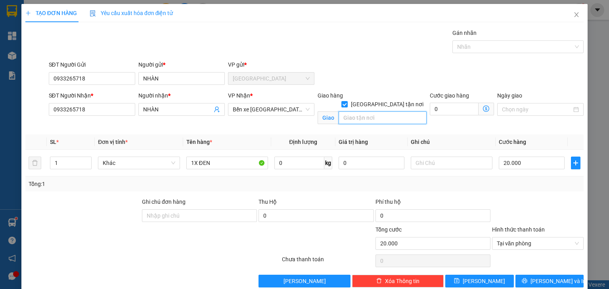
click at [374, 111] on input "text" at bounding box center [383, 117] width 88 height 13
type input "CẢNG DU THUYỀN"
click at [459, 108] on input "0" at bounding box center [454, 109] width 49 height 13
type input "20.003"
type input "3"
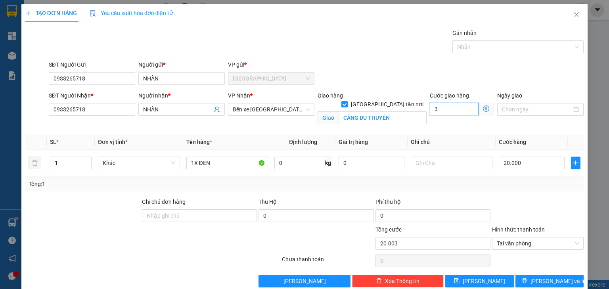
type input "20.030"
type input "30"
type input "50.000"
type input "30.000"
click at [403, 50] on div "Gán nhãn Nhãn" at bounding box center [316, 43] width 539 height 28
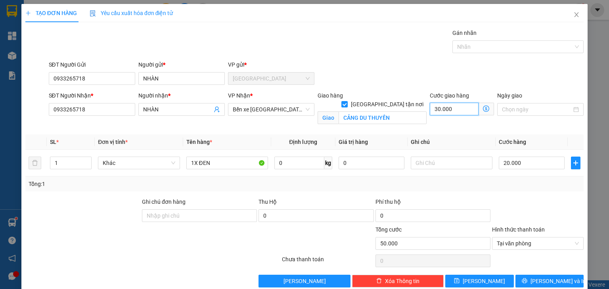
click at [447, 111] on input "30.000" at bounding box center [454, 109] width 49 height 13
type input "20.000"
type input "0"
click at [348, 101] on span at bounding box center [345, 104] width 6 height 6
click at [347, 101] on input "[GEOGRAPHIC_DATA] tận nơi" at bounding box center [345, 104] width 6 height 6
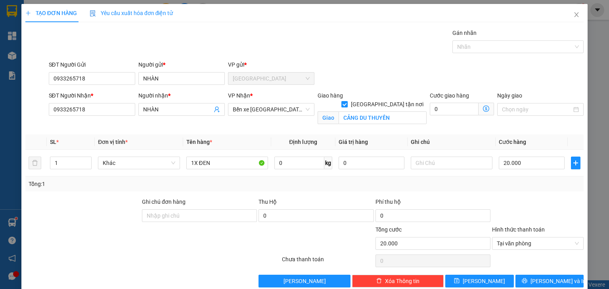
checkbox input "false"
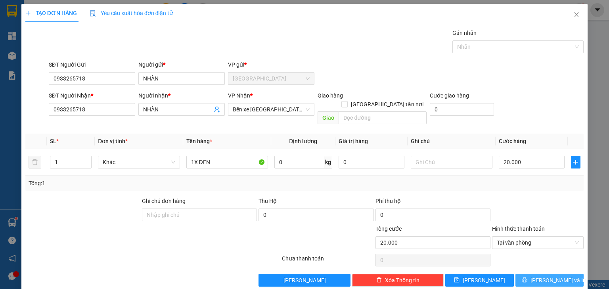
click at [561, 276] on span "[PERSON_NAME] và In" at bounding box center [559, 280] width 56 height 9
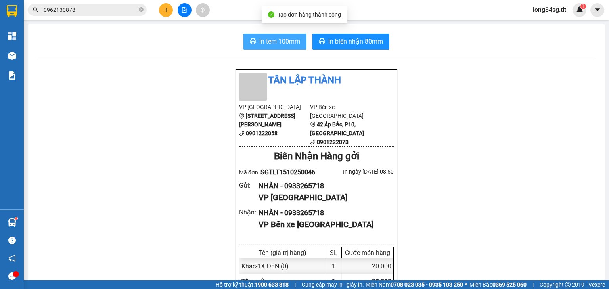
click at [270, 39] on span "In tem 100mm" at bounding box center [279, 41] width 41 height 10
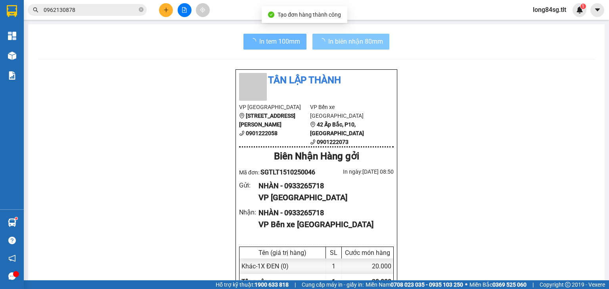
scroll to position [48, 0]
click at [358, 46] on span "In biên nhận 80mm" at bounding box center [355, 41] width 55 height 10
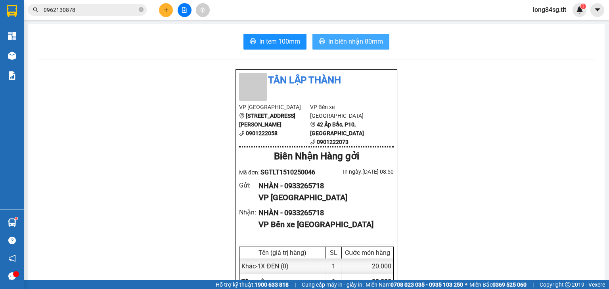
click at [361, 42] on span "In biên nhận 80mm" at bounding box center [355, 41] width 55 height 10
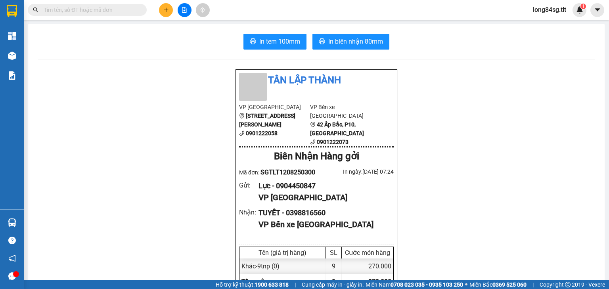
click at [86, 10] on input "text" at bounding box center [91, 10] width 94 height 9
paste input "0973004776"
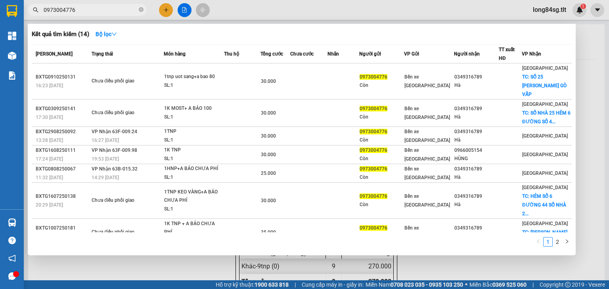
type input "0973004776"
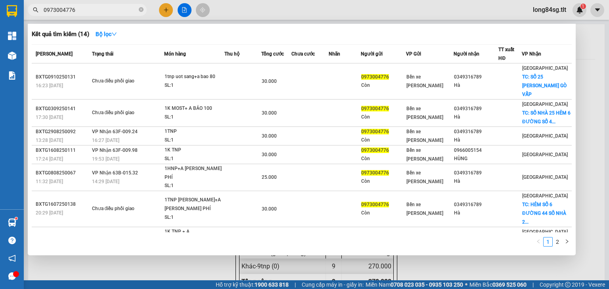
click at [75, 10] on input "0973004776" at bounding box center [91, 10] width 94 height 9
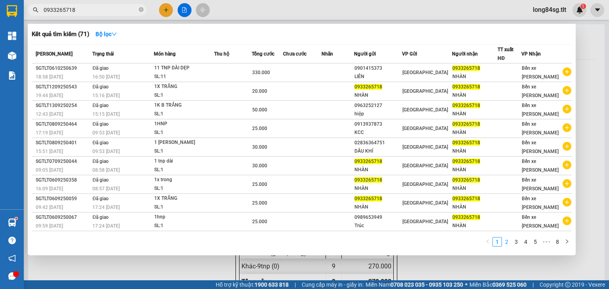
type input "0933265718"
click at [508, 244] on link "2" at bounding box center [507, 242] width 9 height 9
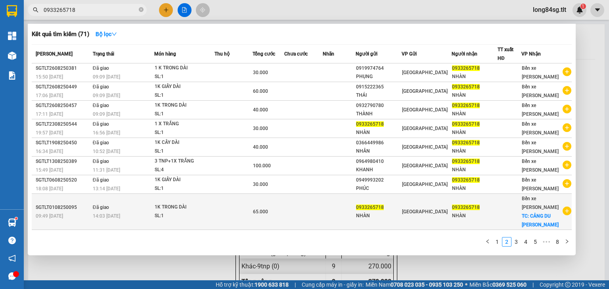
click at [536, 213] on span "TC: CẢNG DU THUYỀN" at bounding box center [540, 220] width 37 height 14
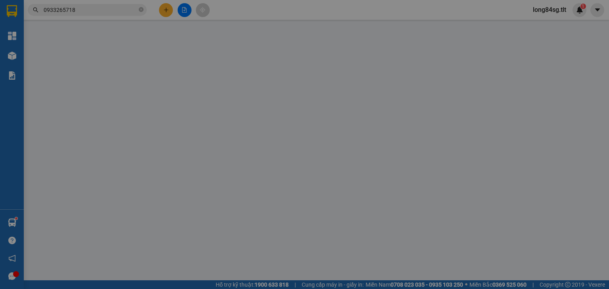
type input "0933265718"
type input "NHÀN"
type input "0933265718"
type input "NHÀN"
checkbox input "true"
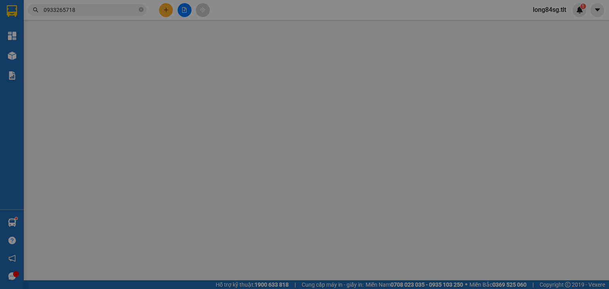
type input "CẢNG DU THUYỀN"
type input "30.000"
type input "0"
type input "65.000"
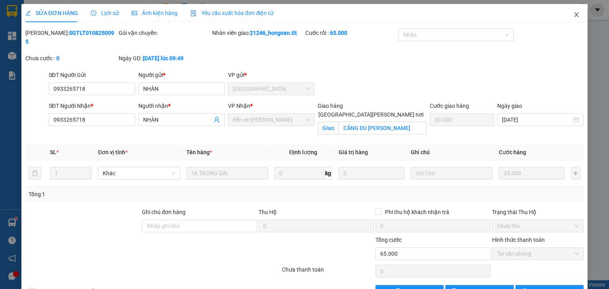
click at [578, 16] on span "Close" at bounding box center [577, 15] width 22 height 22
